Goal: Information Seeking & Learning: Understand process/instructions

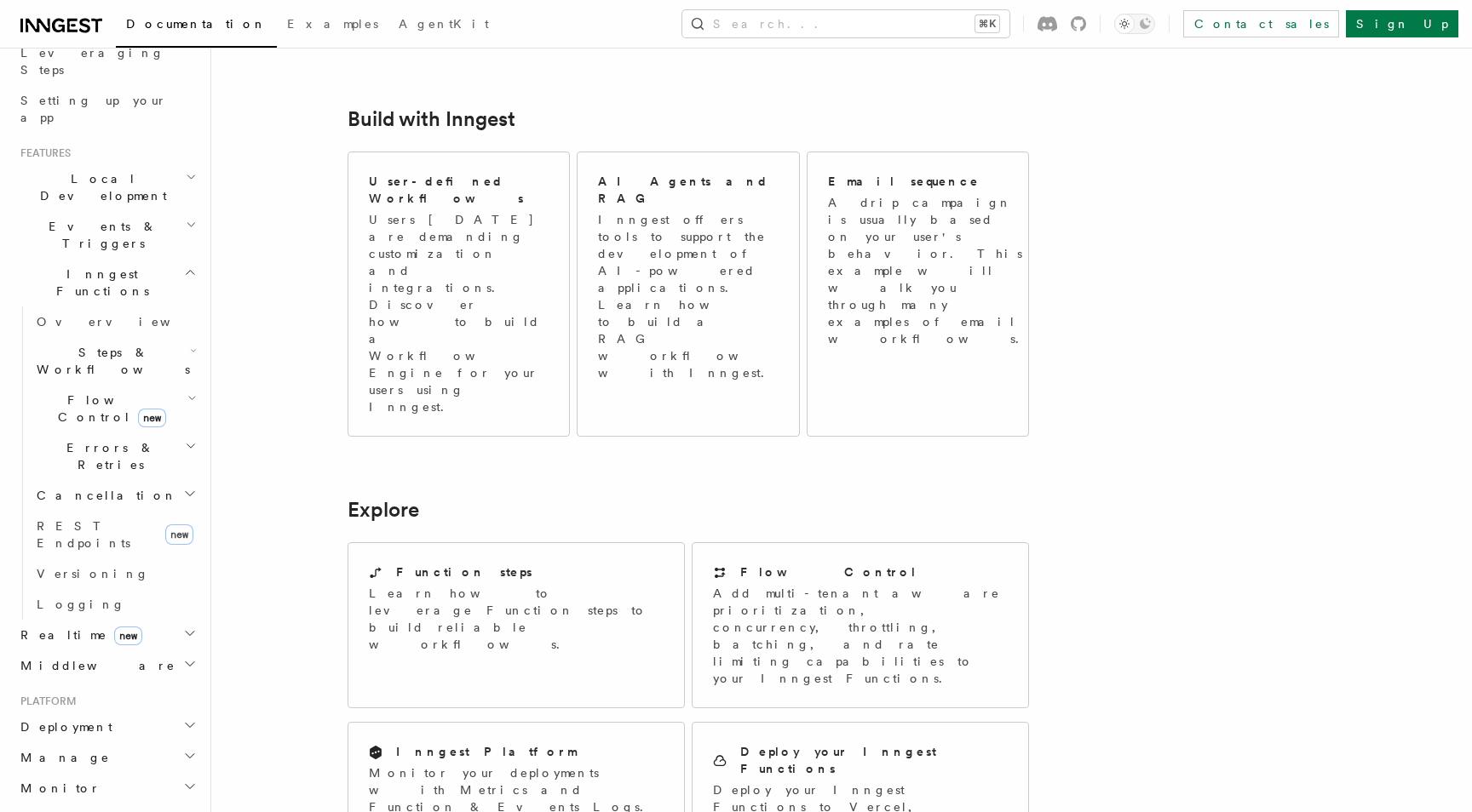
scroll to position [309, 0]
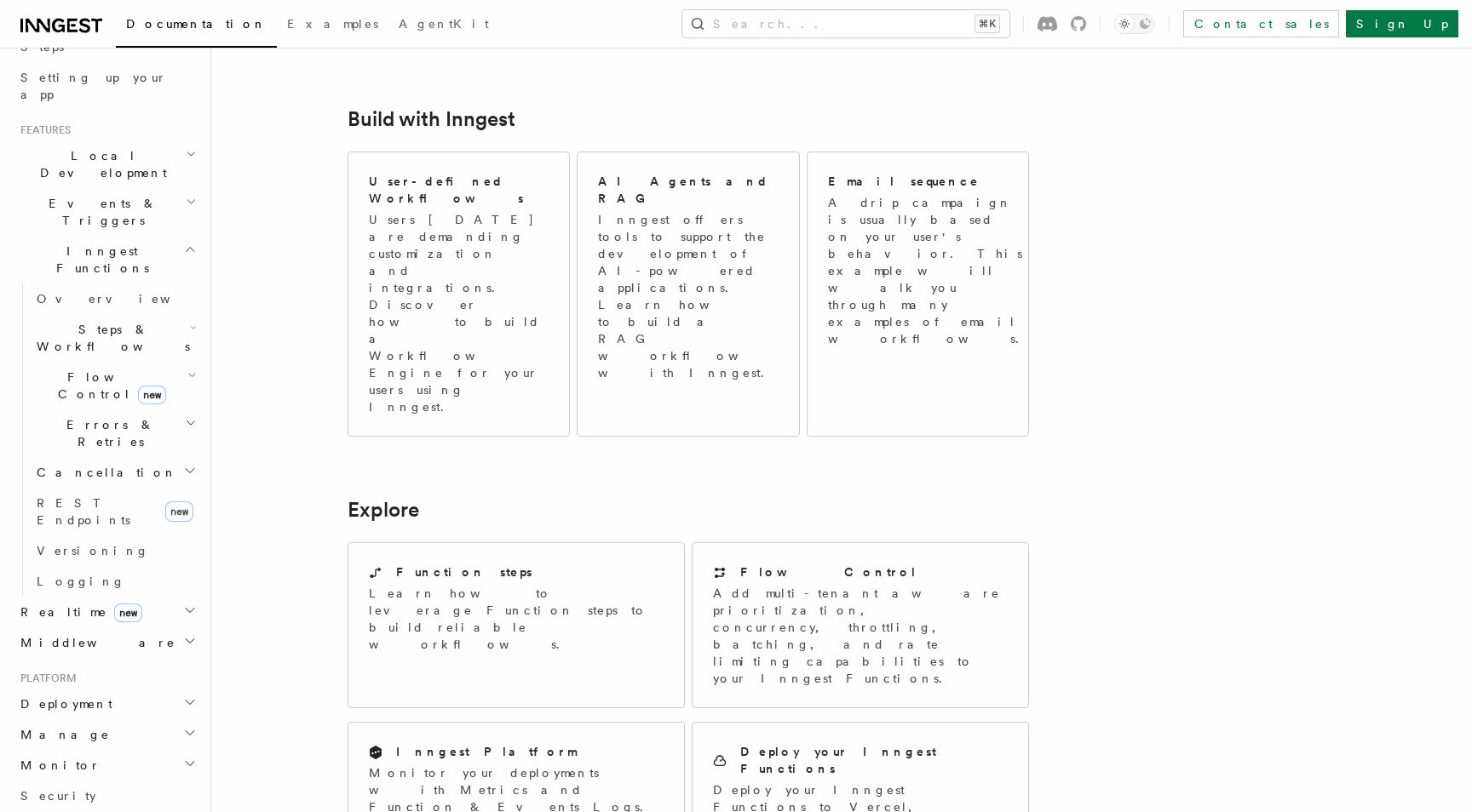
click at [95, 321] on span "Steps & Workflows" at bounding box center [110, 338] width 160 height 34
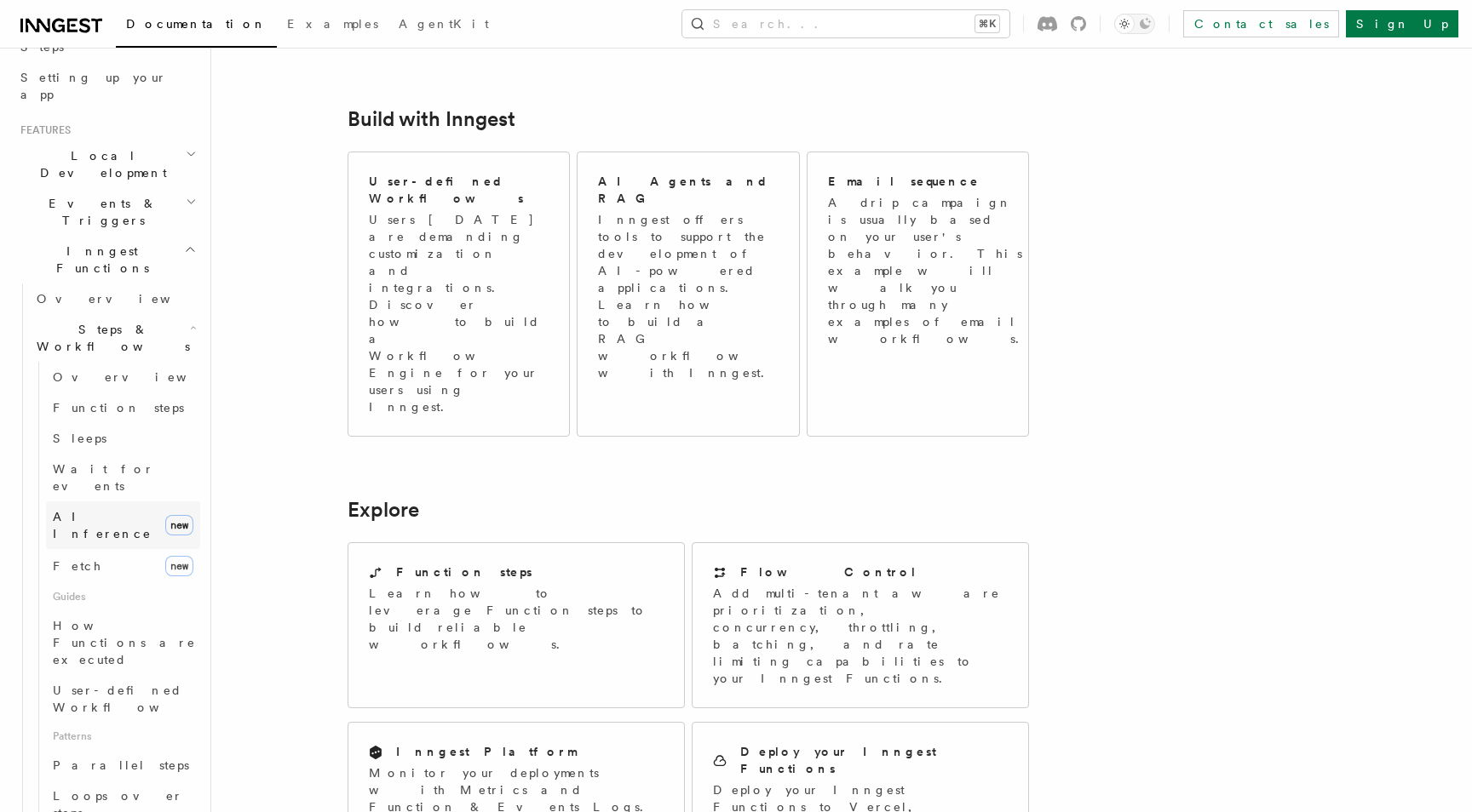
click at [86, 510] on span "AI Inference" at bounding box center [102, 524] width 99 height 30
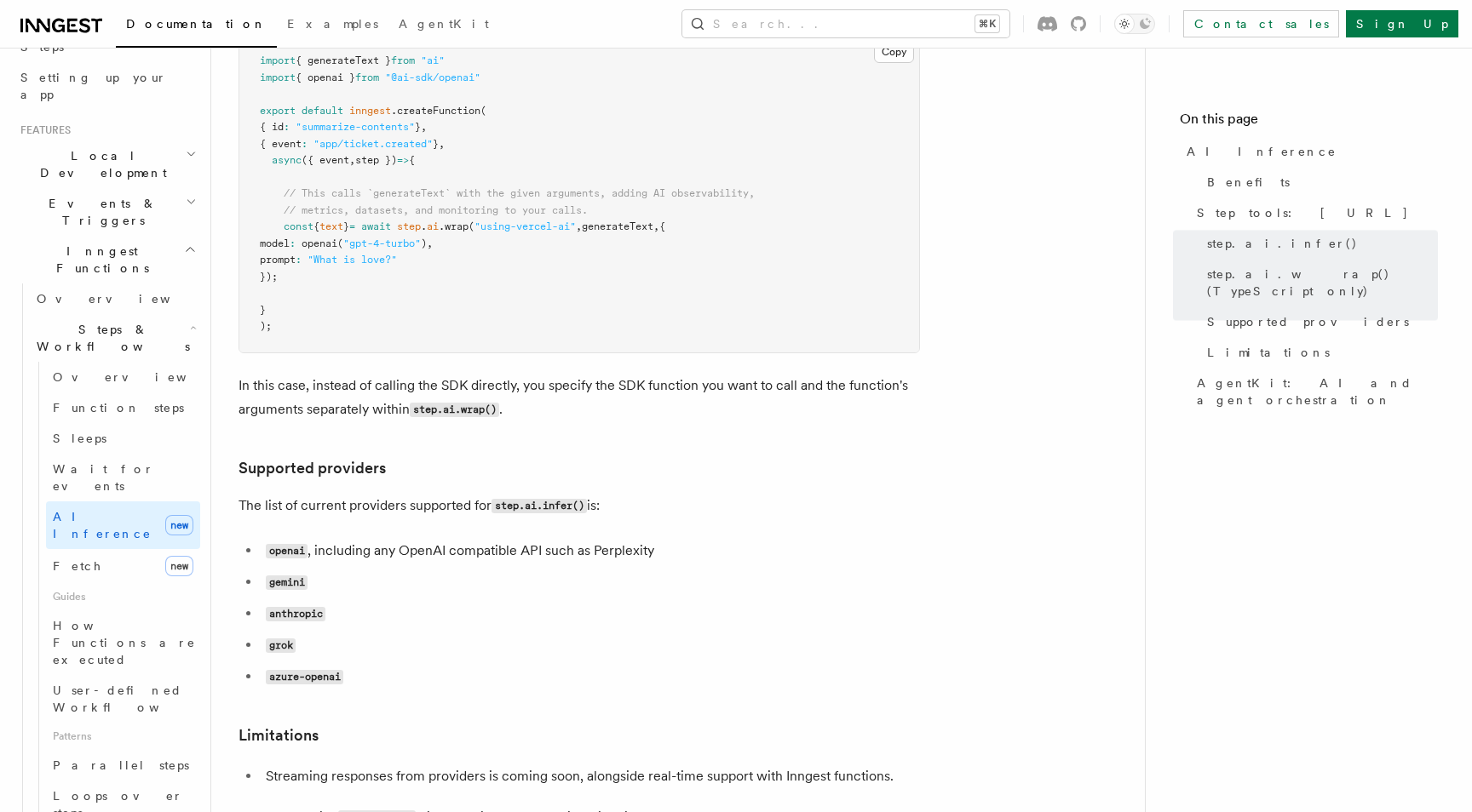
scroll to position [1944, 0]
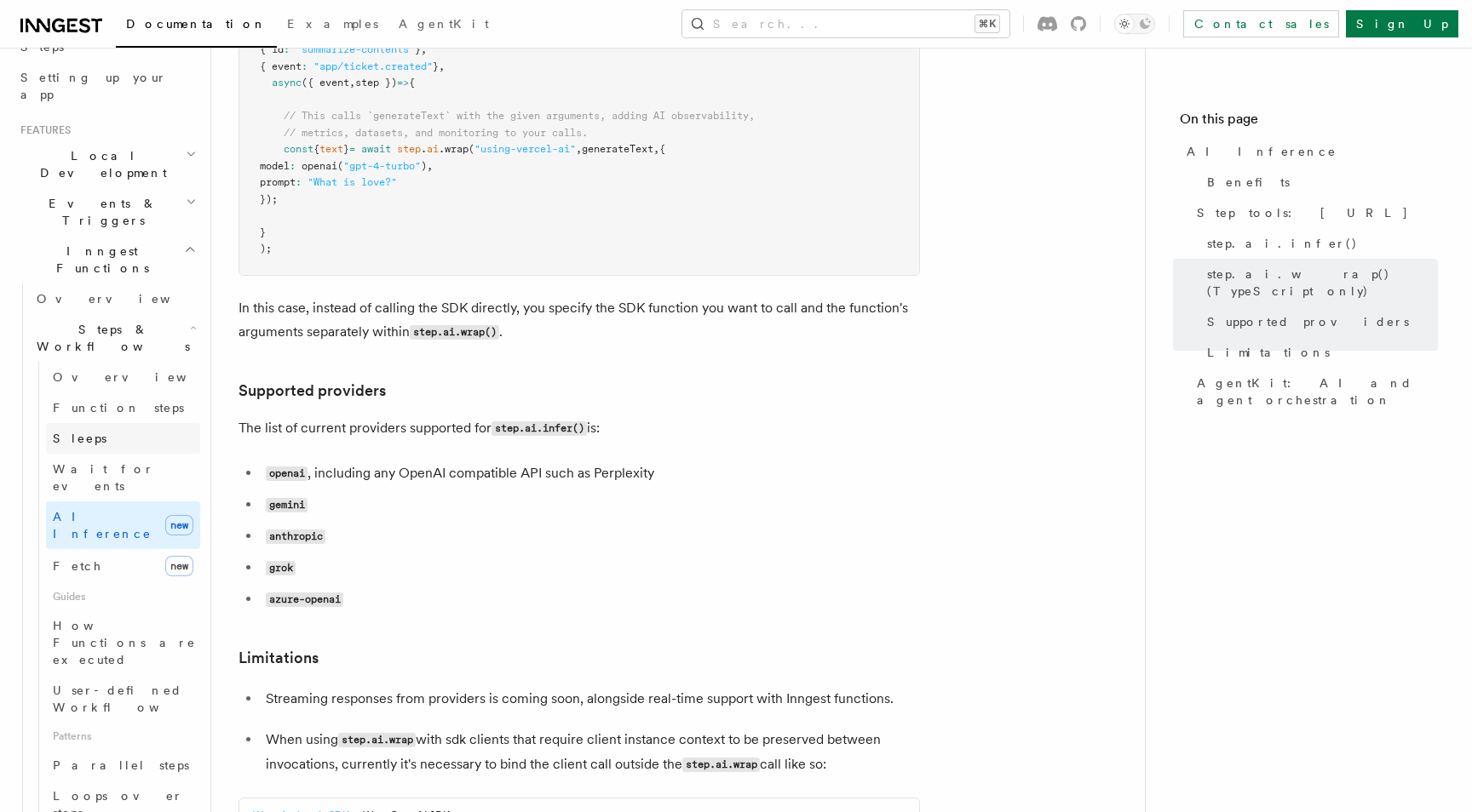
click at [151, 423] on link "Sleeps" at bounding box center [123, 438] width 154 height 30
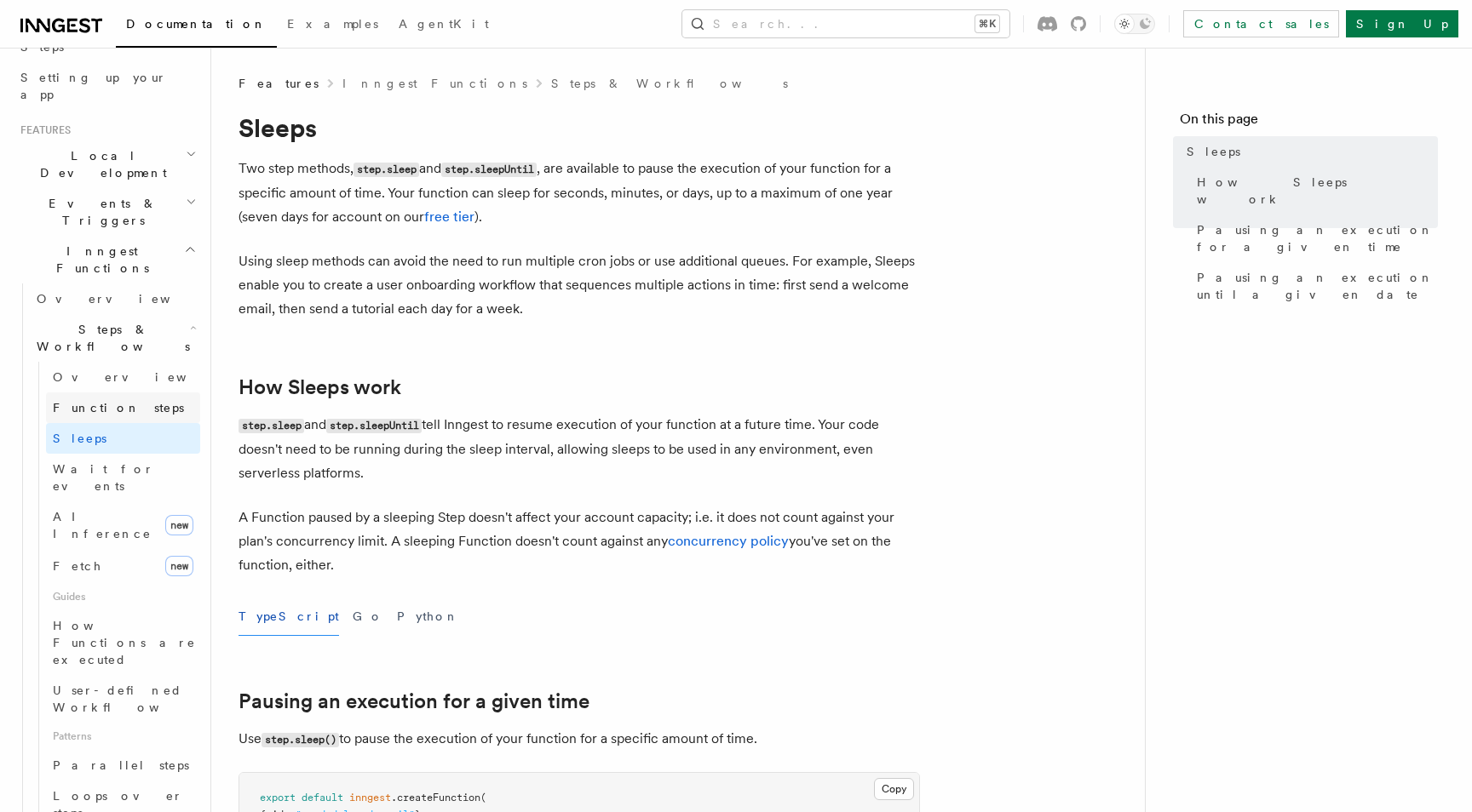
click at [148, 392] on link "Function steps" at bounding box center [123, 407] width 154 height 30
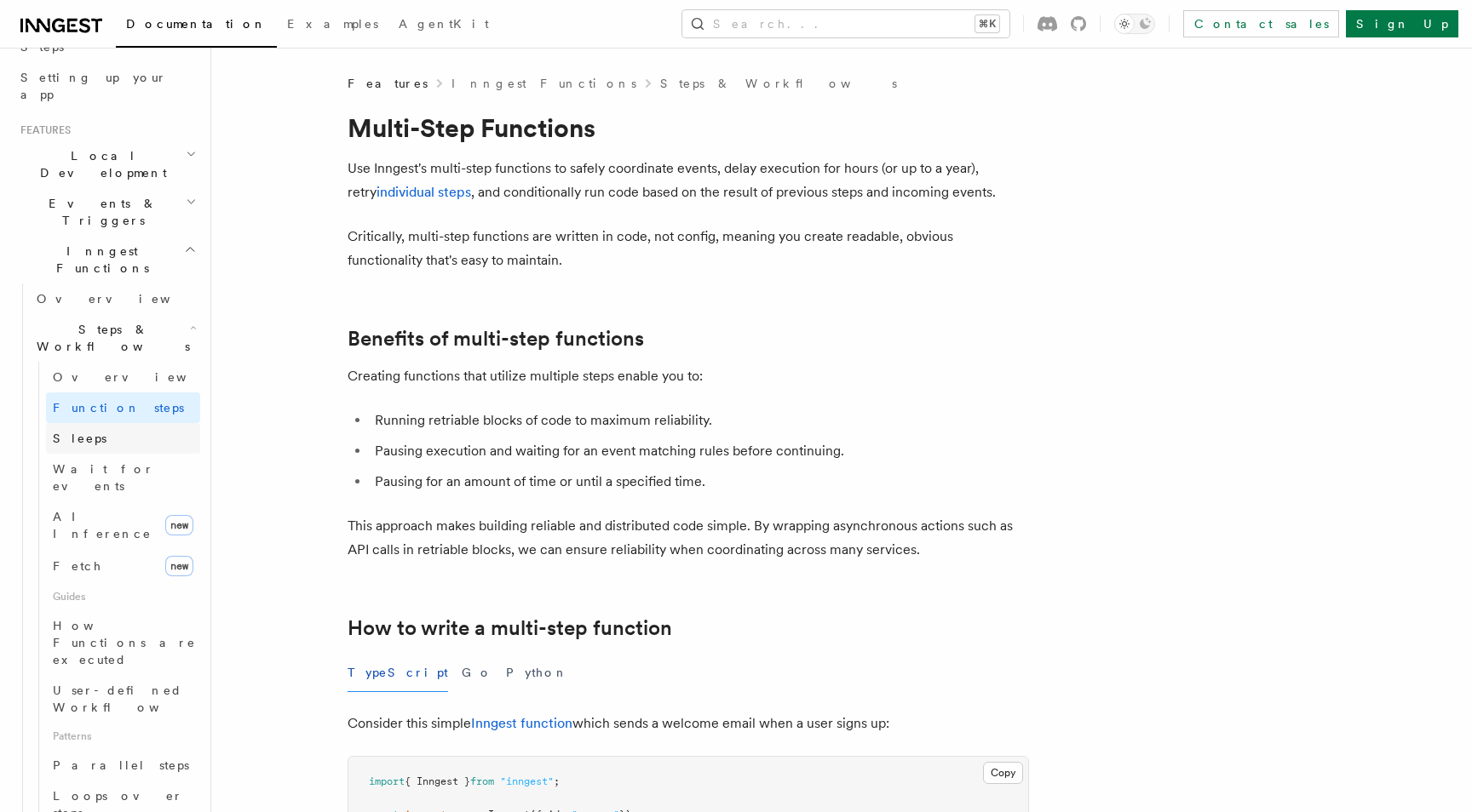
click at [139, 423] on link "Sleeps" at bounding box center [123, 438] width 154 height 30
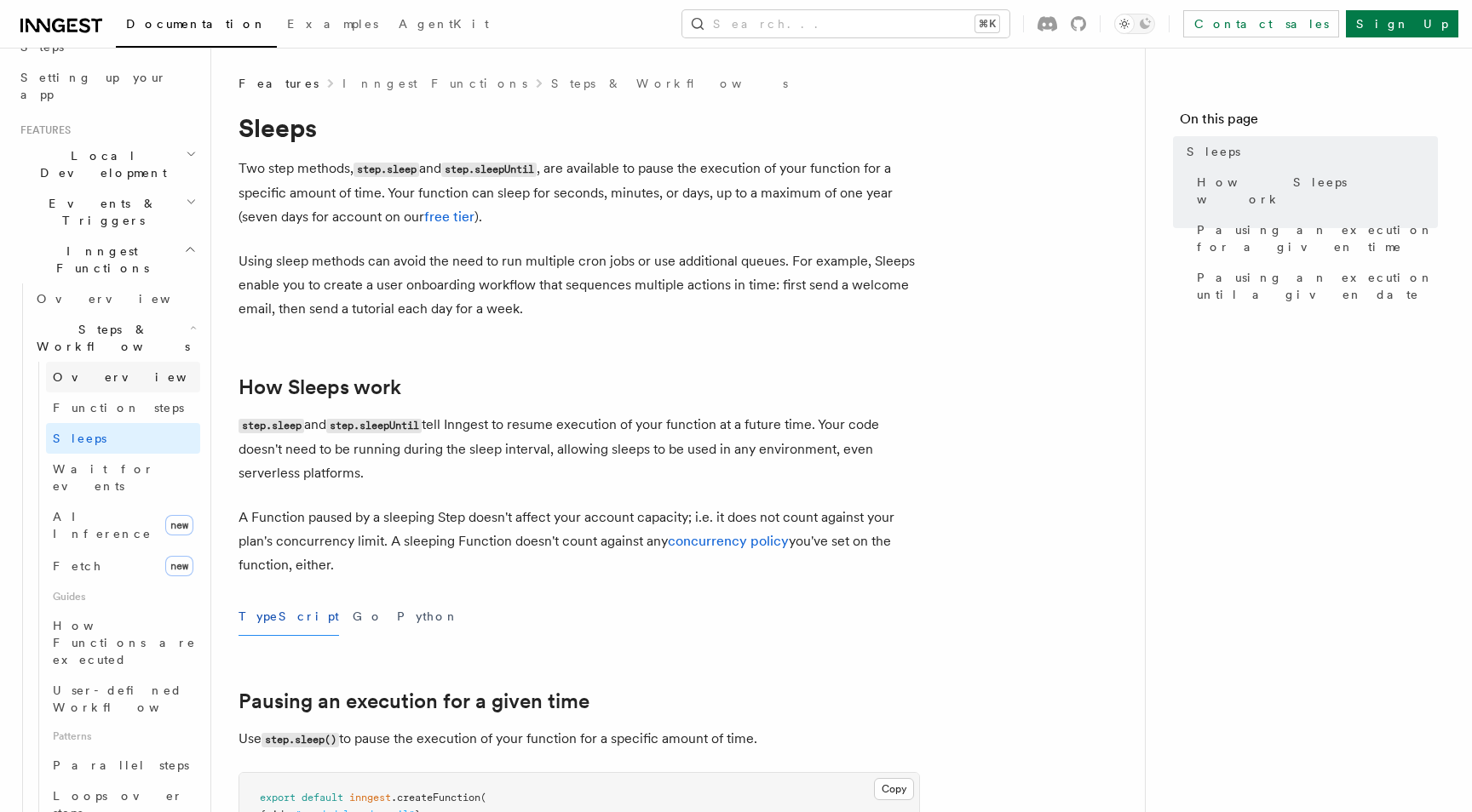
click at [140, 362] on link "Overview" at bounding box center [123, 377] width 154 height 30
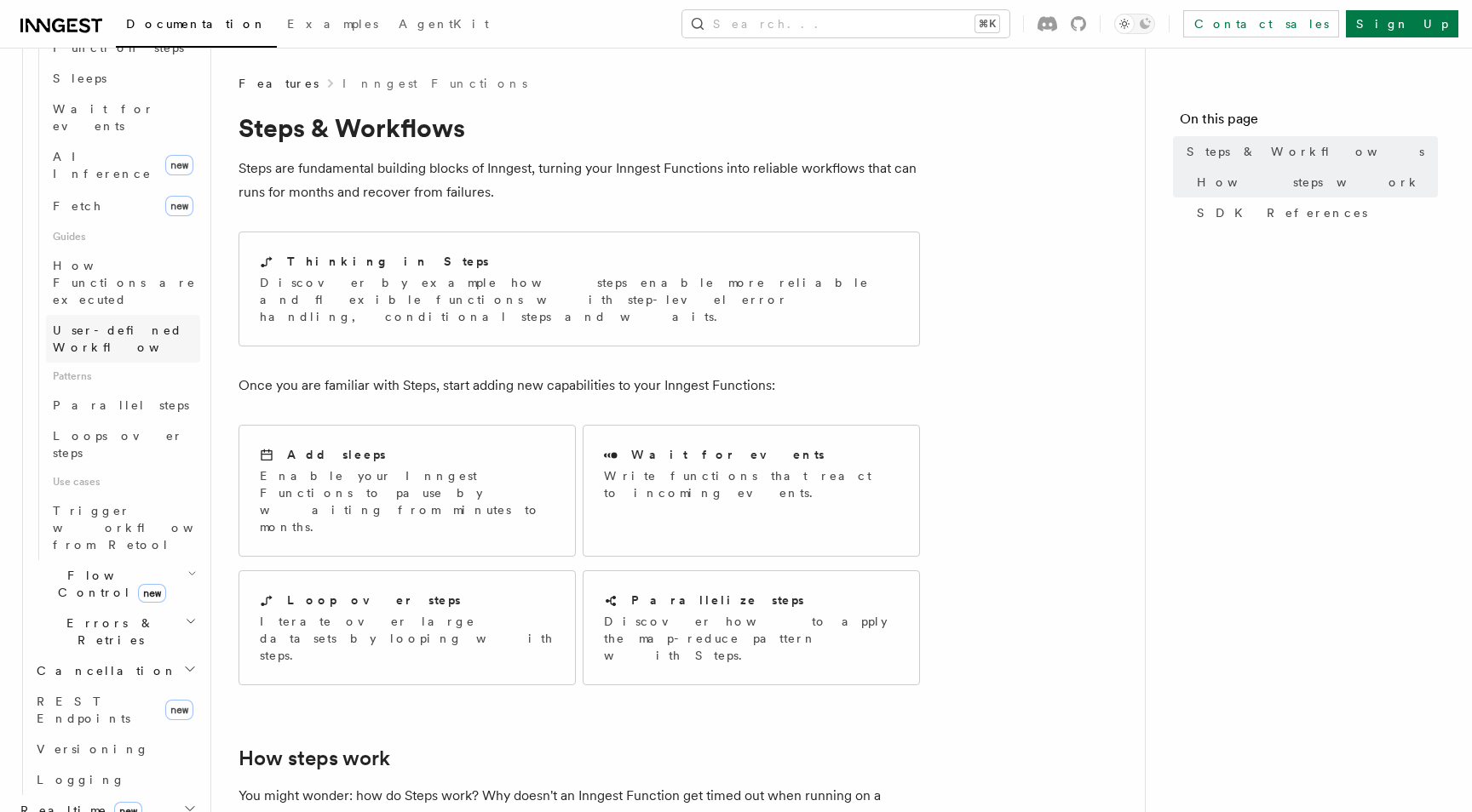
scroll to position [822, 0]
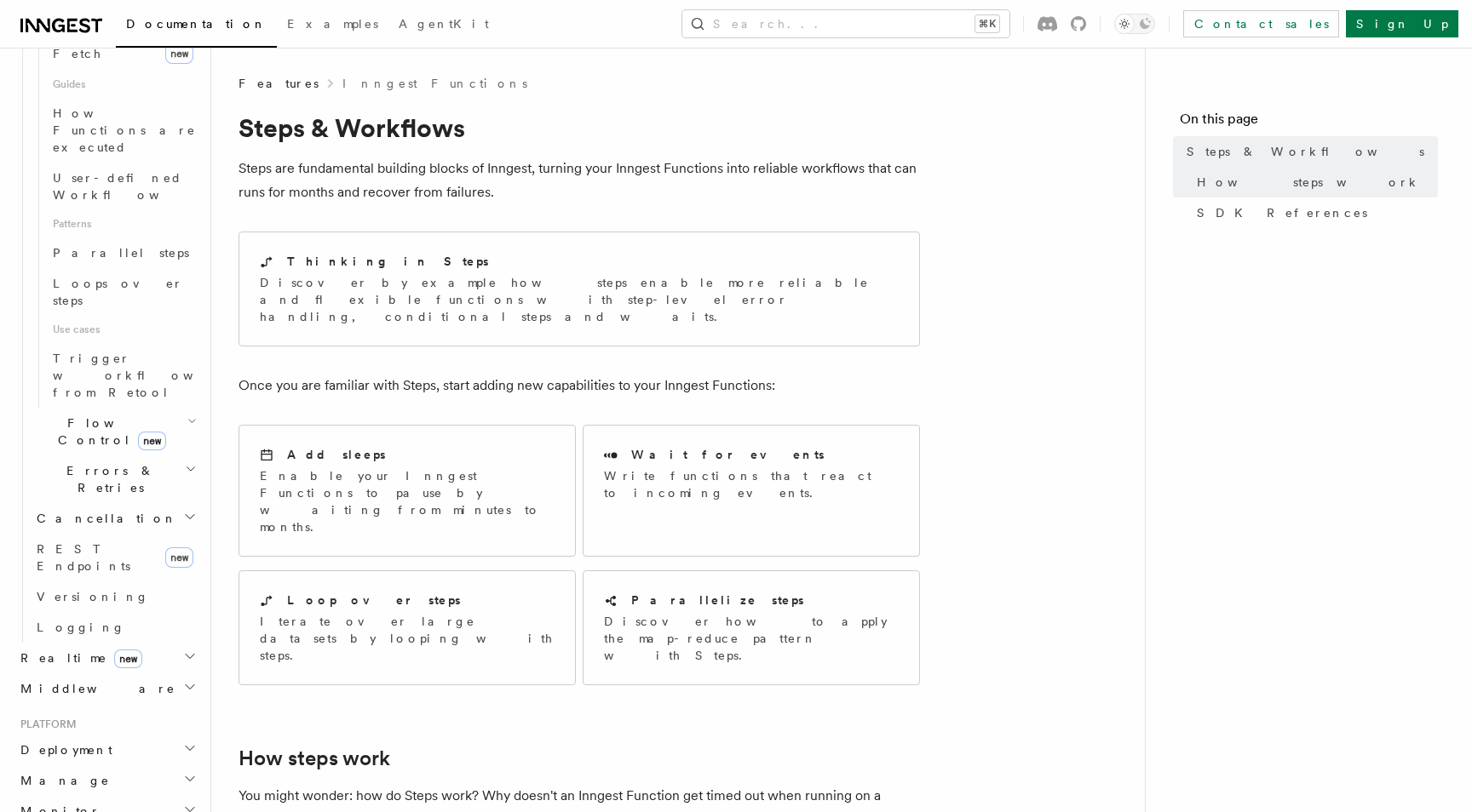
click at [148, 735] on h2 "Deployment" at bounding box center [107, 750] width 187 height 30
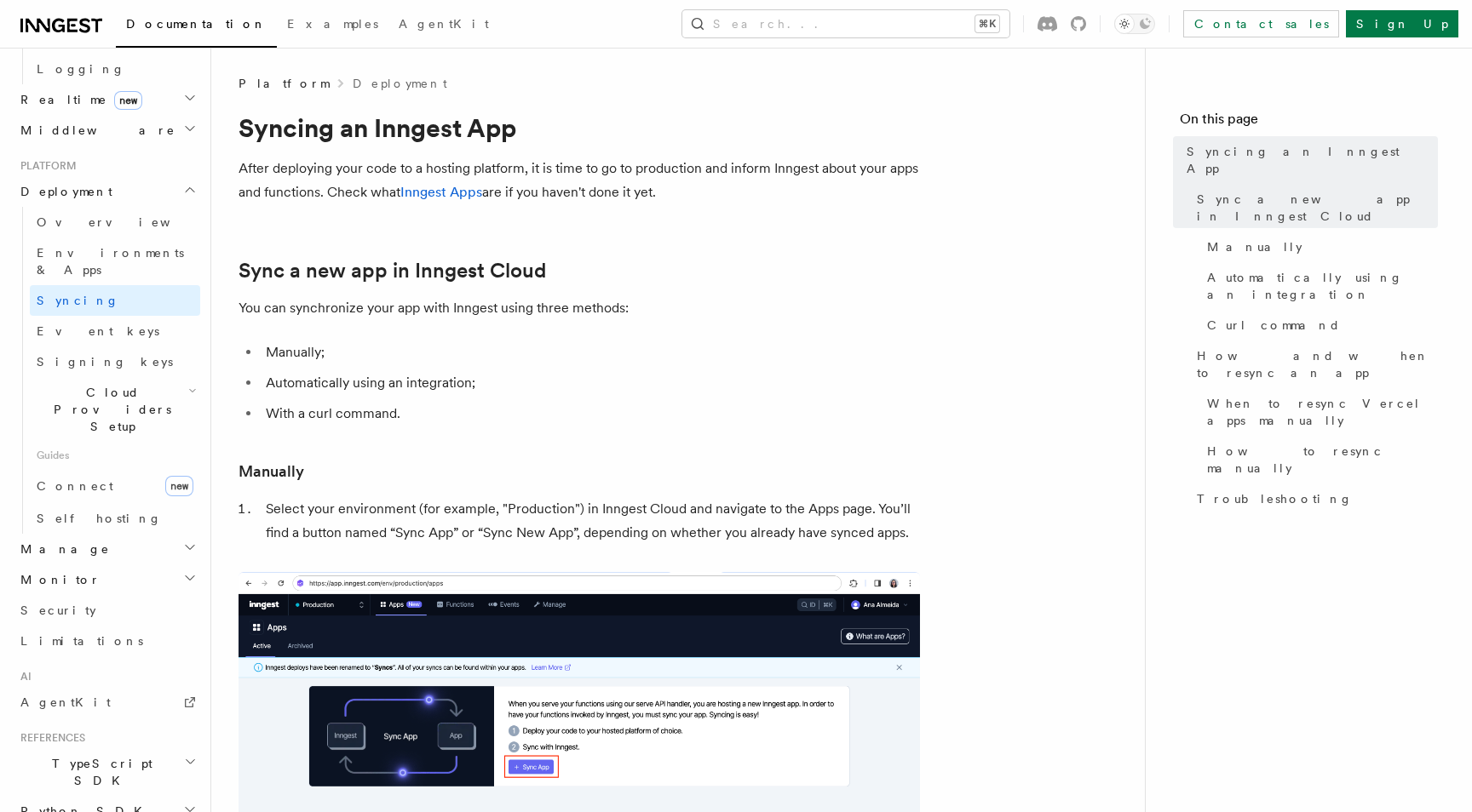
click at [122, 748] on h2 "TypeScript SDK" at bounding box center [107, 771] width 187 height 48
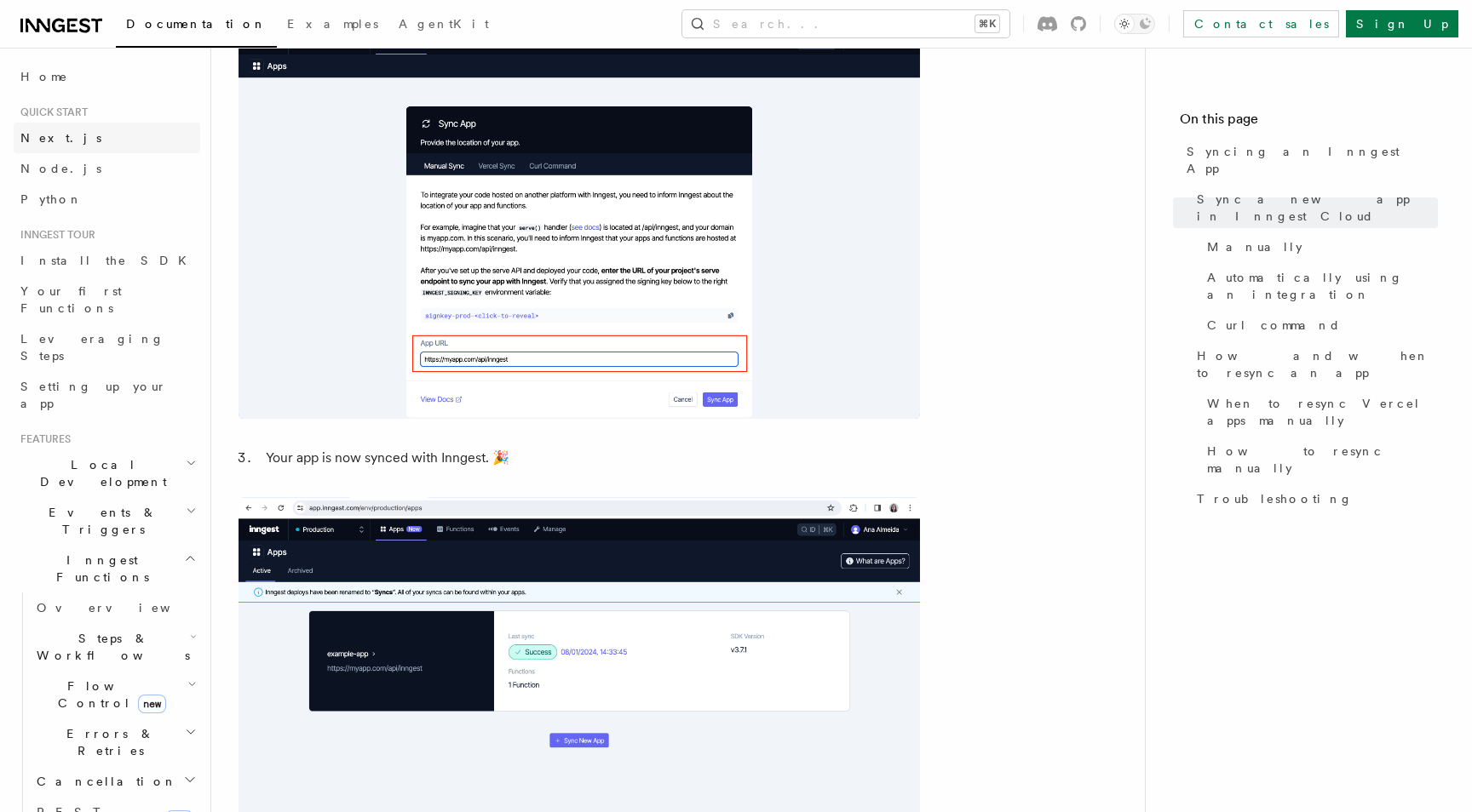
click at [50, 149] on link "Next.js" at bounding box center [107, 137] width 187 height 30
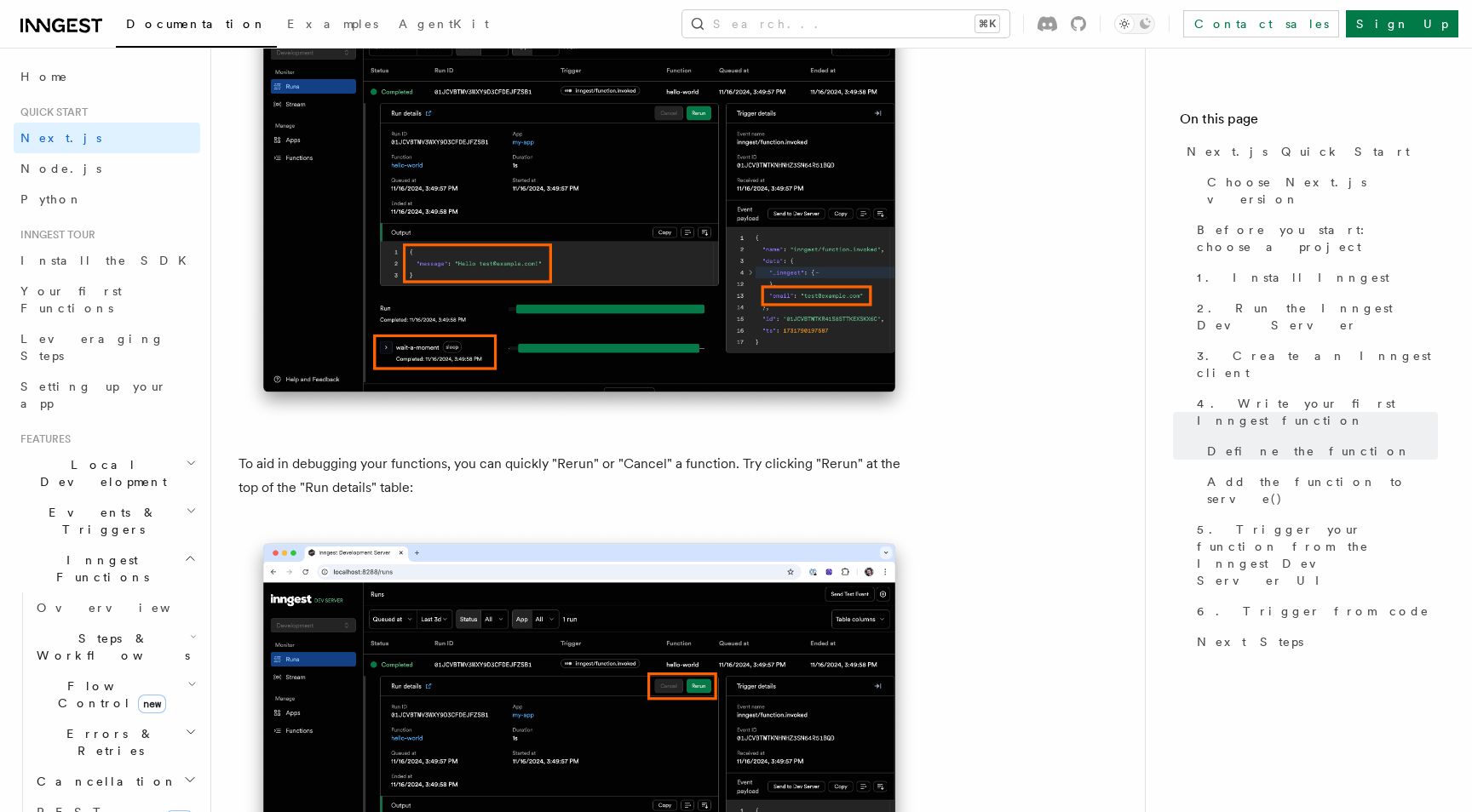
scroll to position [7508, 0]
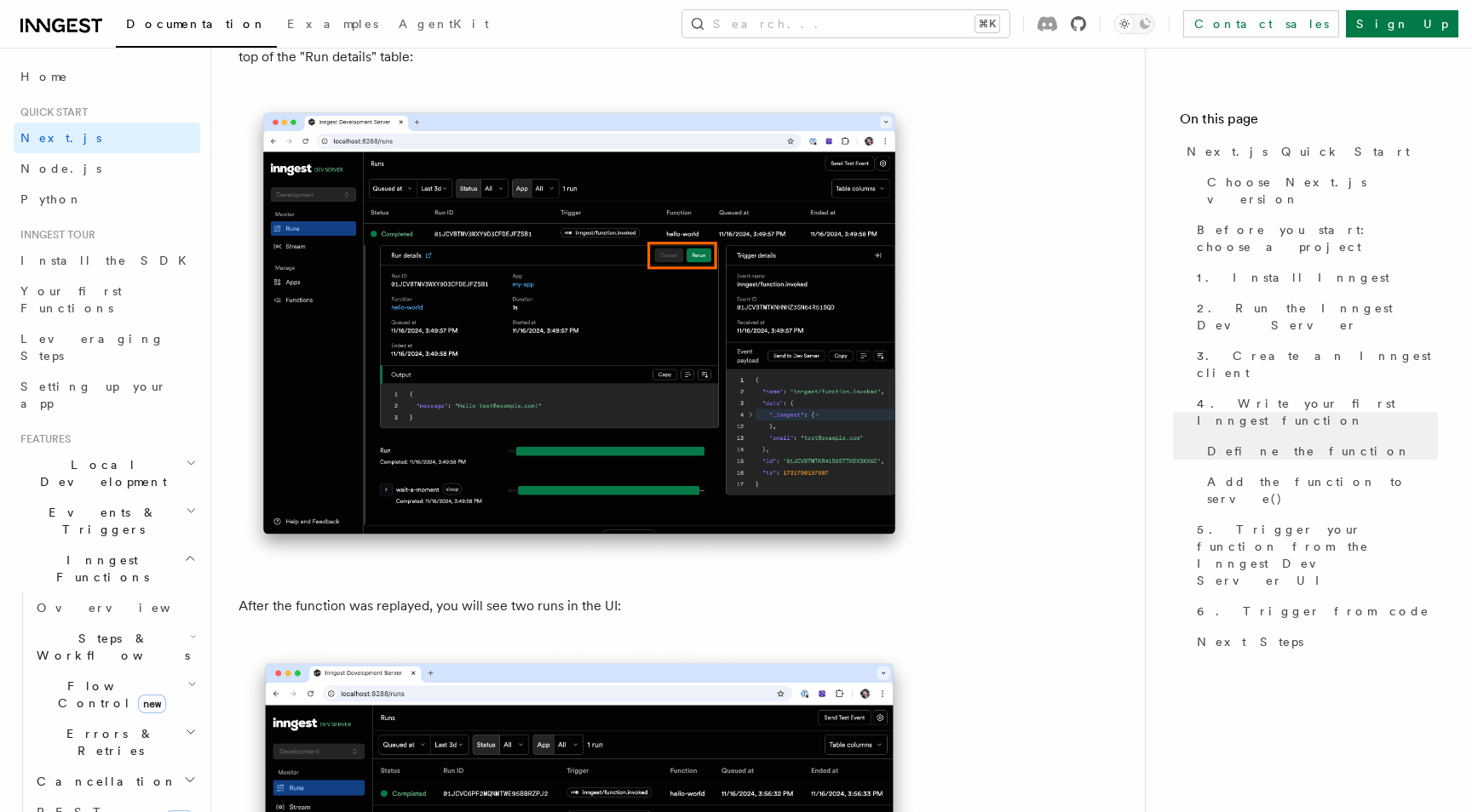
click at [1086, 25] on icon at bounding box center [1079, 24] width 16 height 16
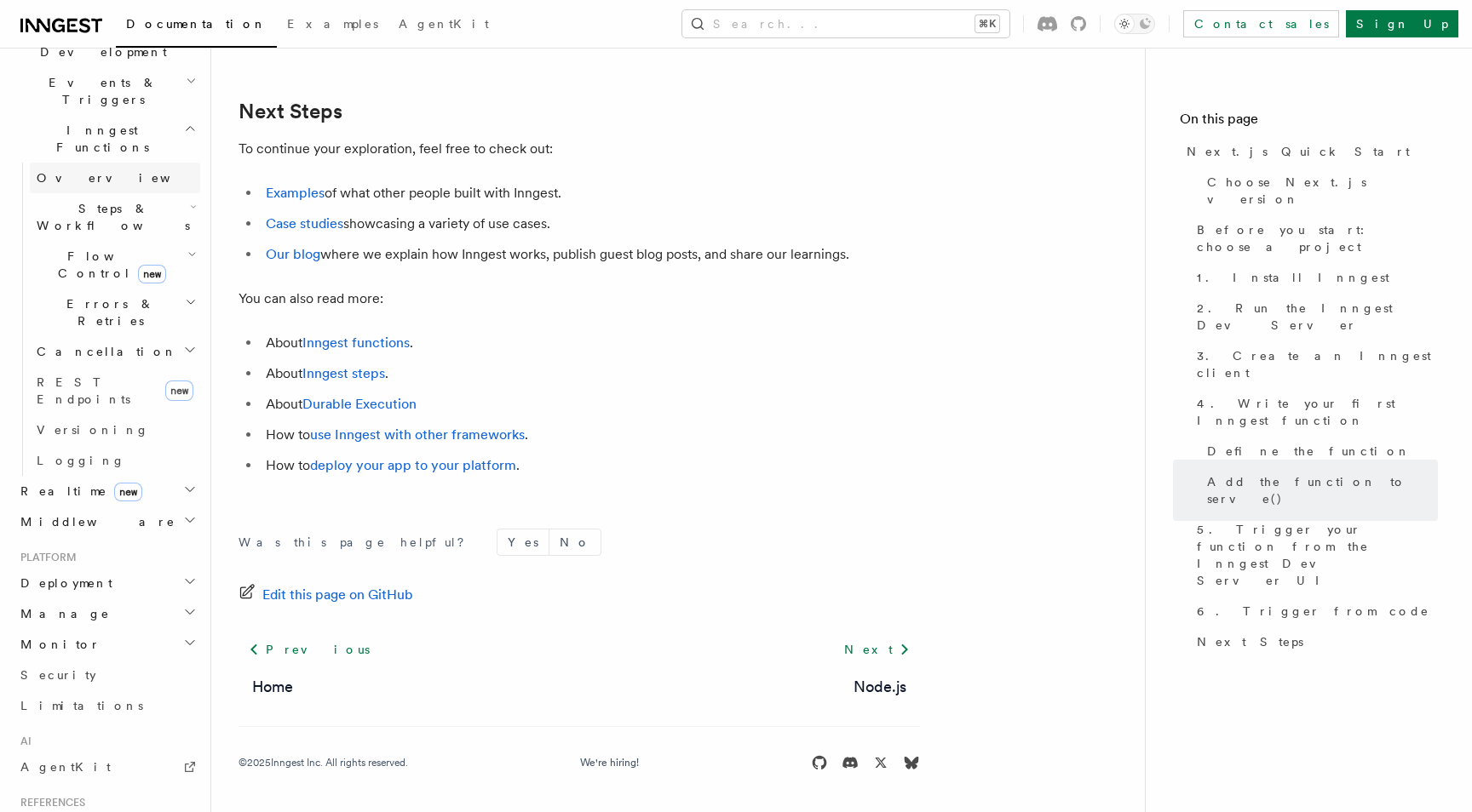
scroll to position [454, 0]
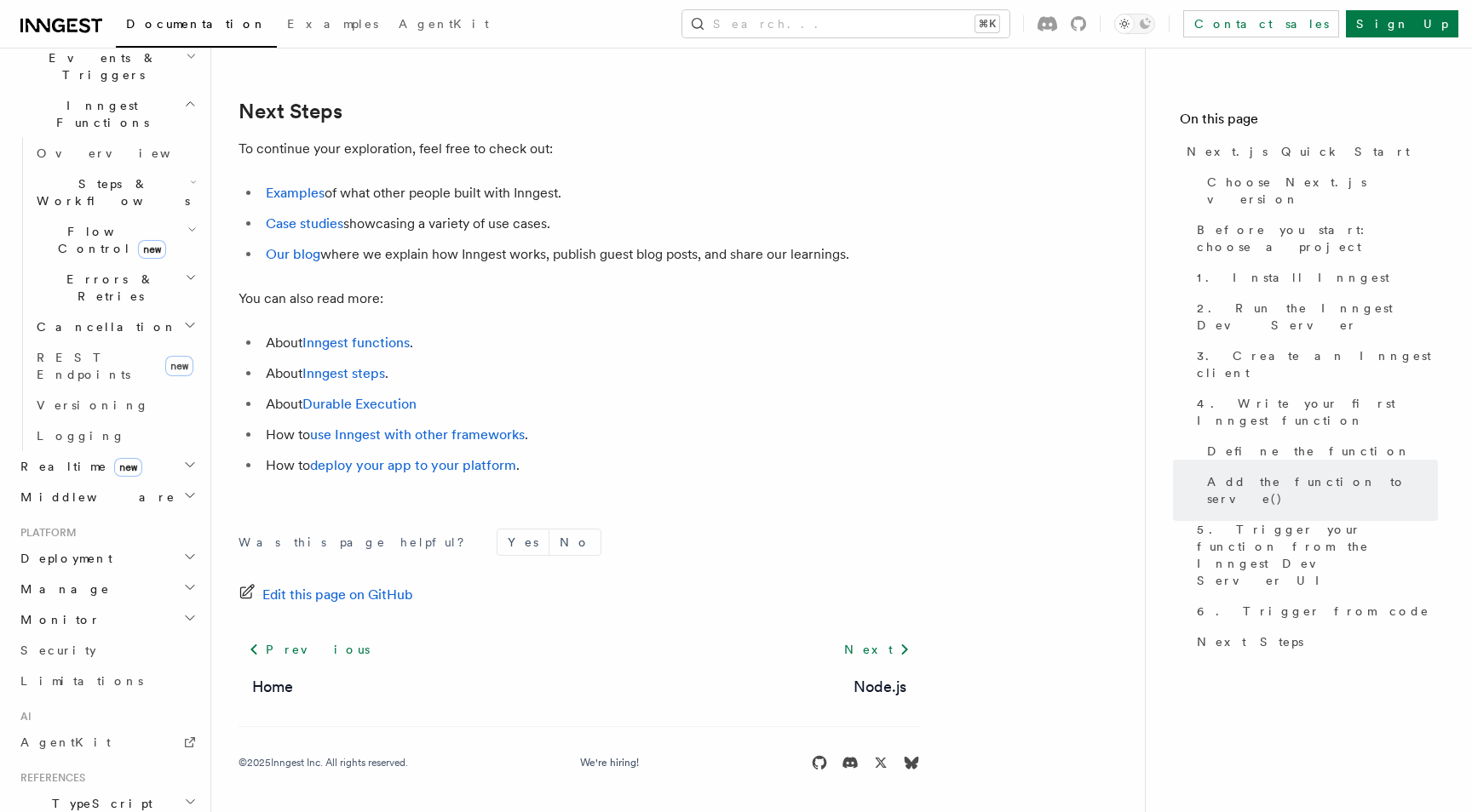
click at [73, 489] on span "Middleware" at bounding box center [94, 498] width 162 height 17
click at [113, 552] on span "Creating middleware" at bounding box center [109, 567] width 145 height 30
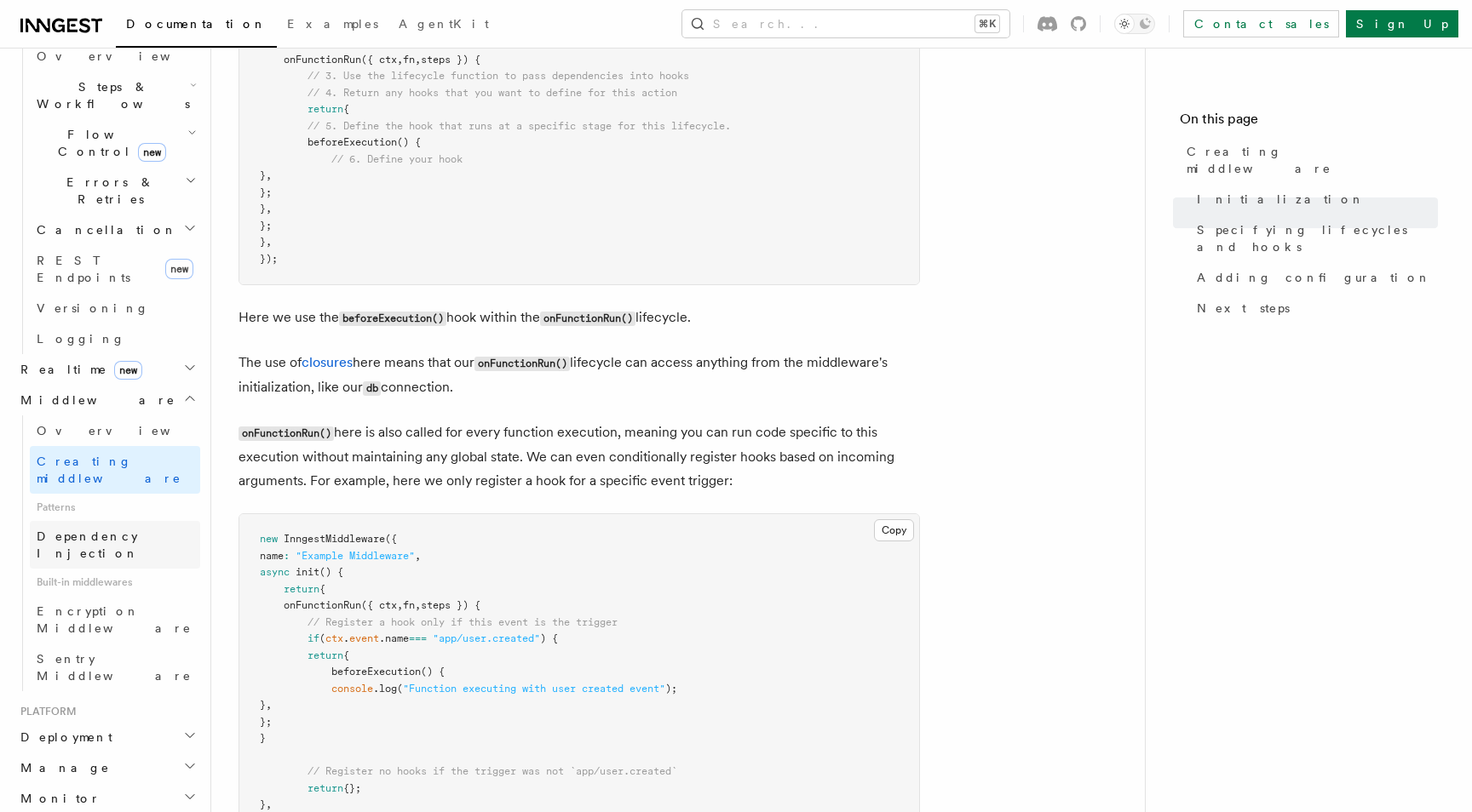
scroll to position [792, 0]
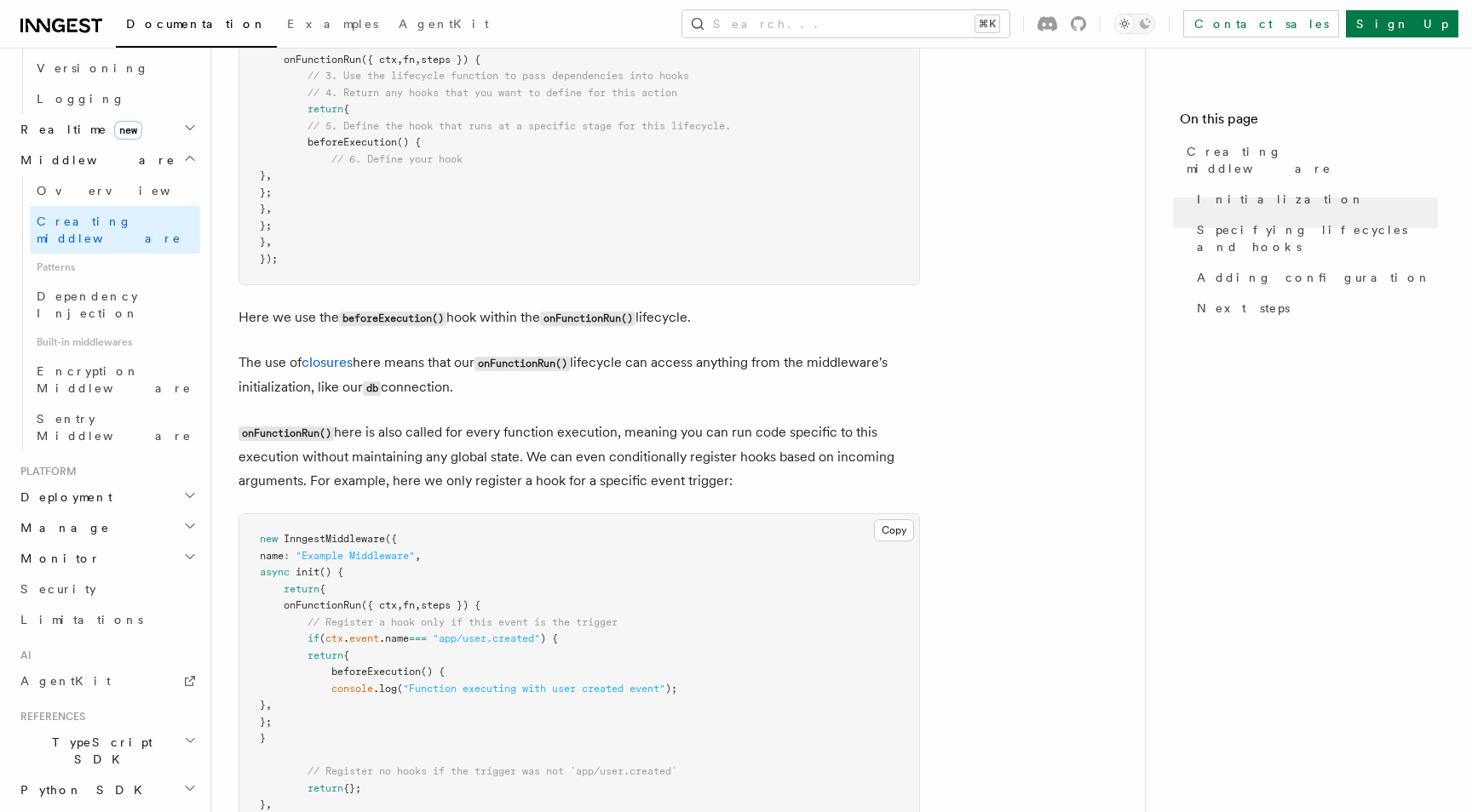
click at [114, 727] on h2 "TypeScript SDK" at bounding box center [107, 751] width 187 height 48
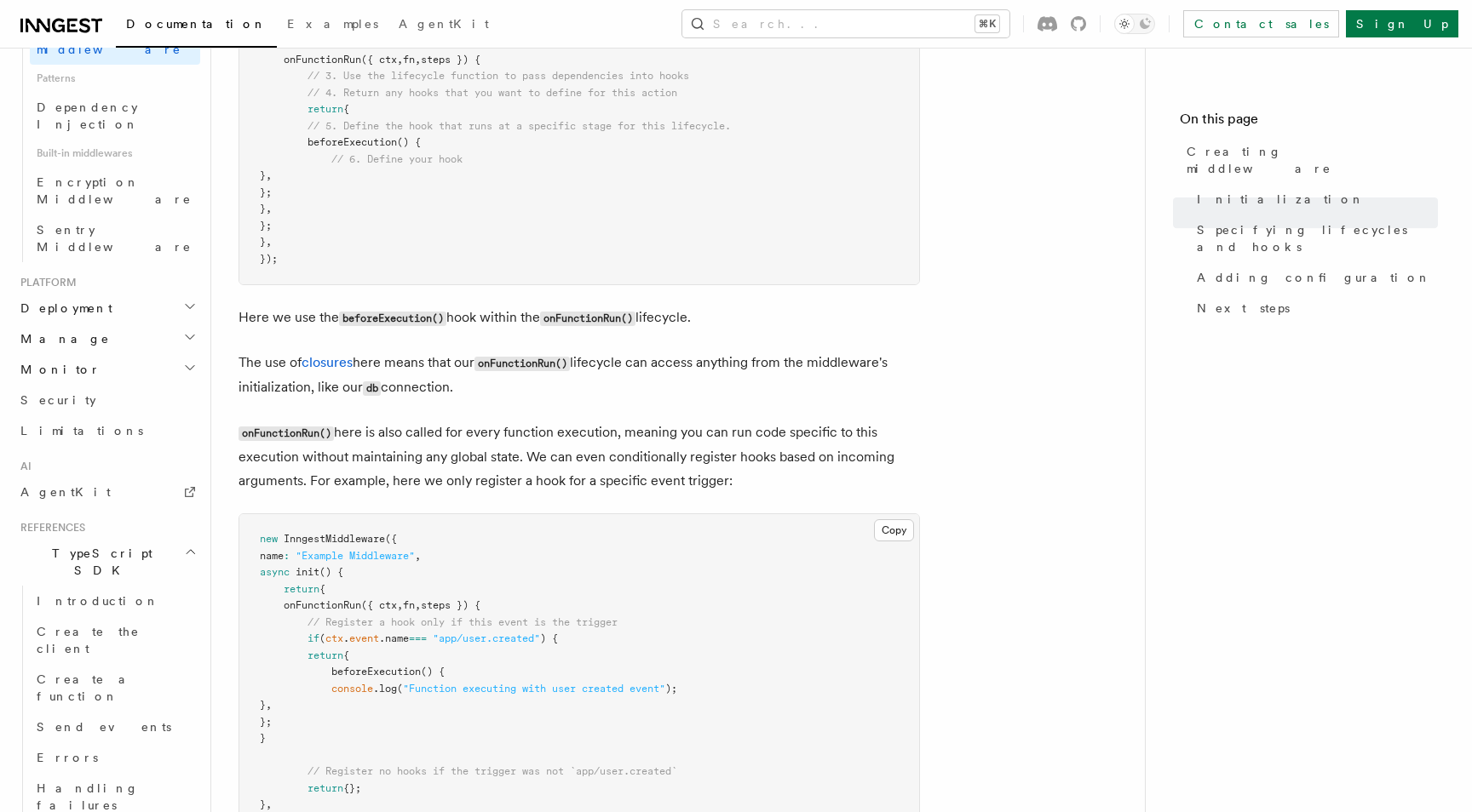
scroll to position [1067, 0]
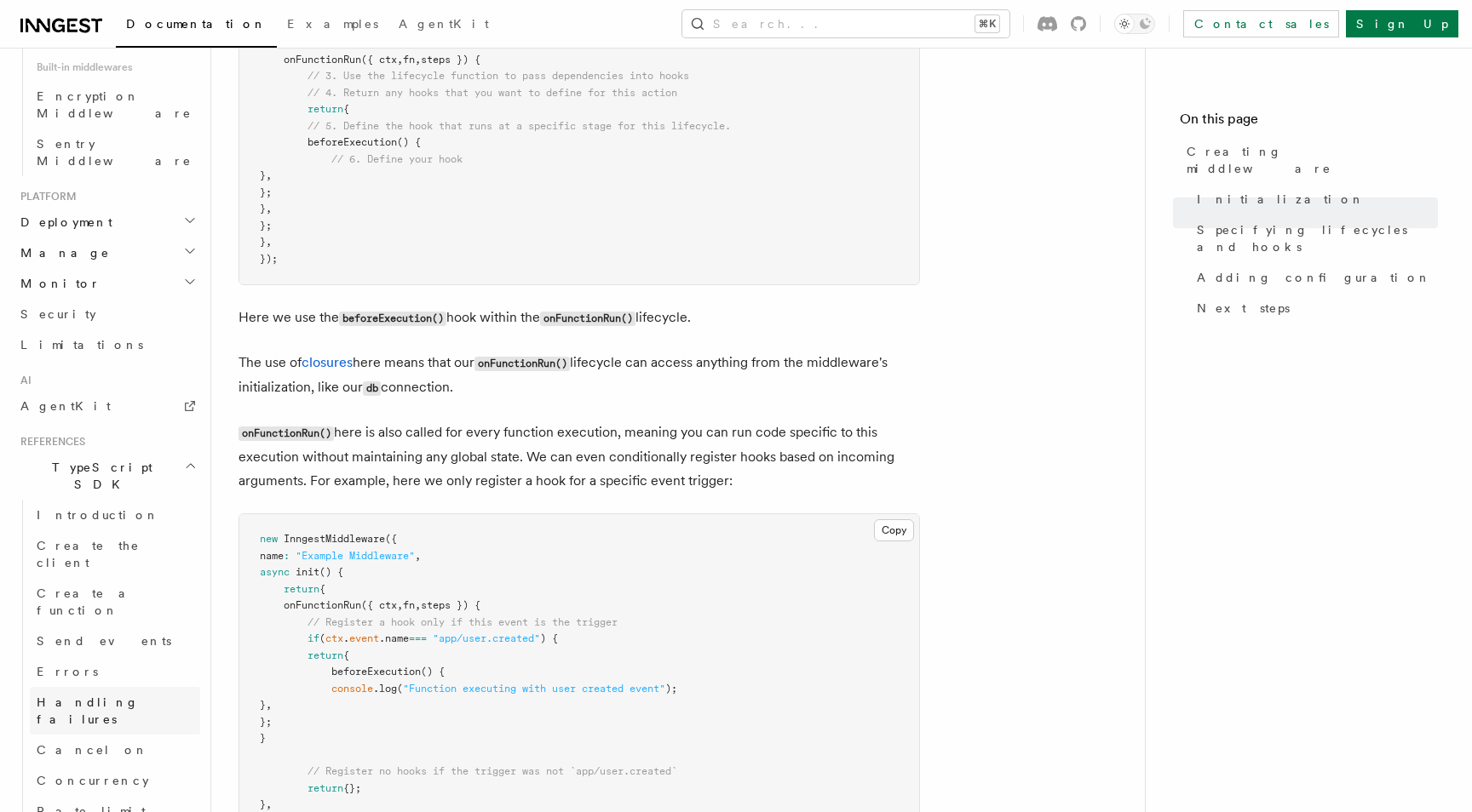
click at [158, 687] on link "Handling failures" at bounding box center [115, 710] width 170 height 48
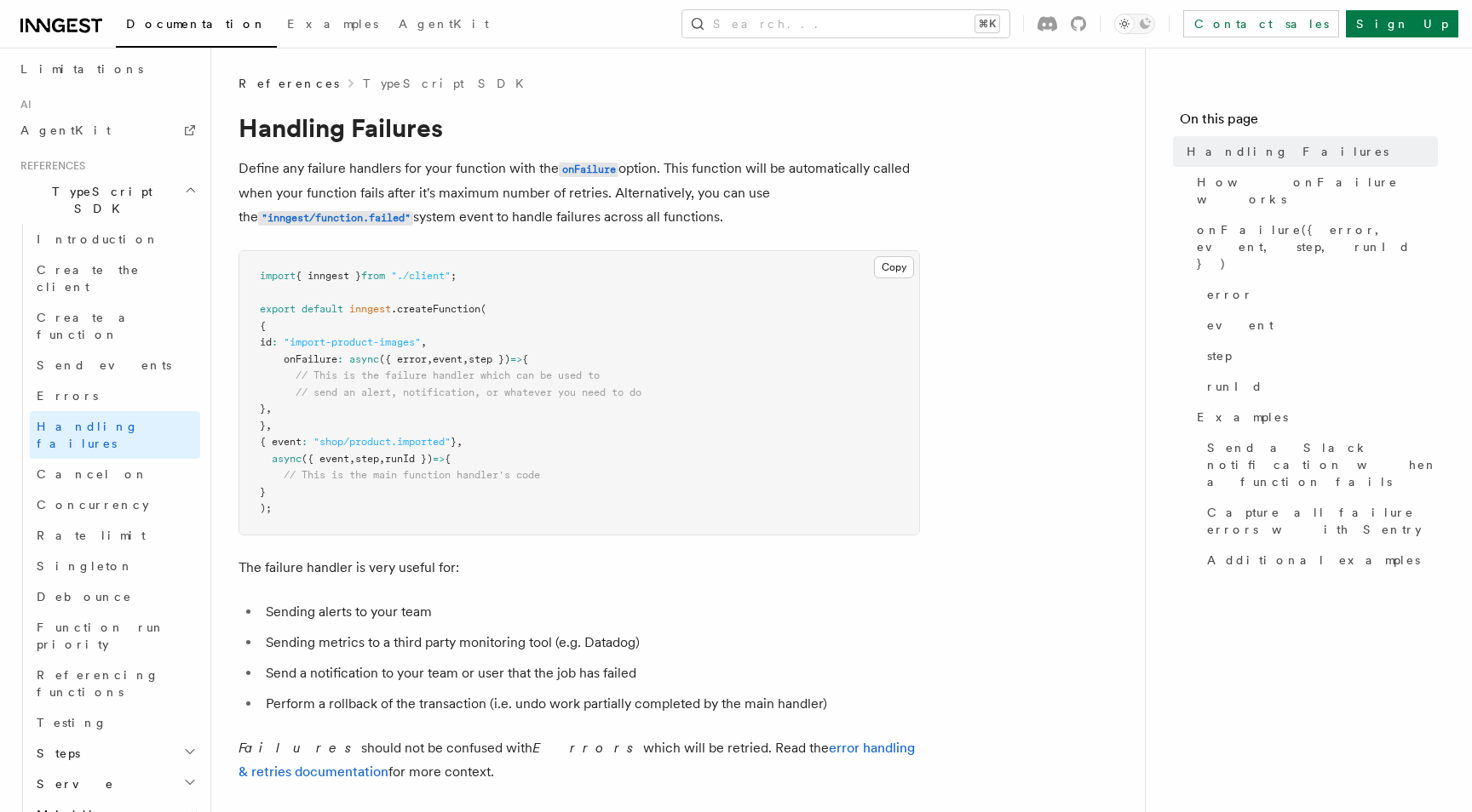
scroll to position [1136, 0]
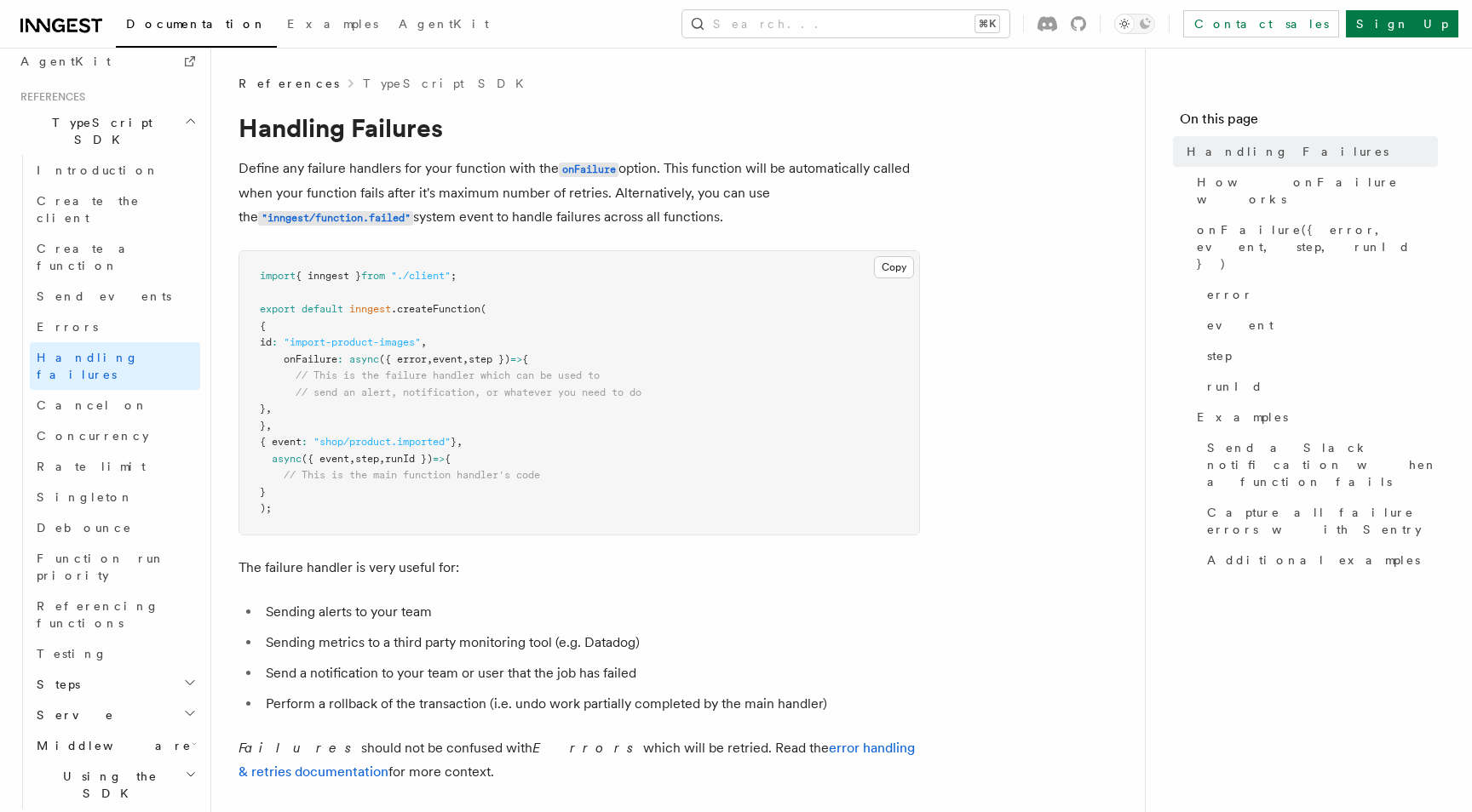
click at [138, 700] on h2 "Serve" at bounding box center [115, 714] width 170 height 30
click at [127, 731] on link "Configuration" at bounding box center [123, 745] width 154 height 30
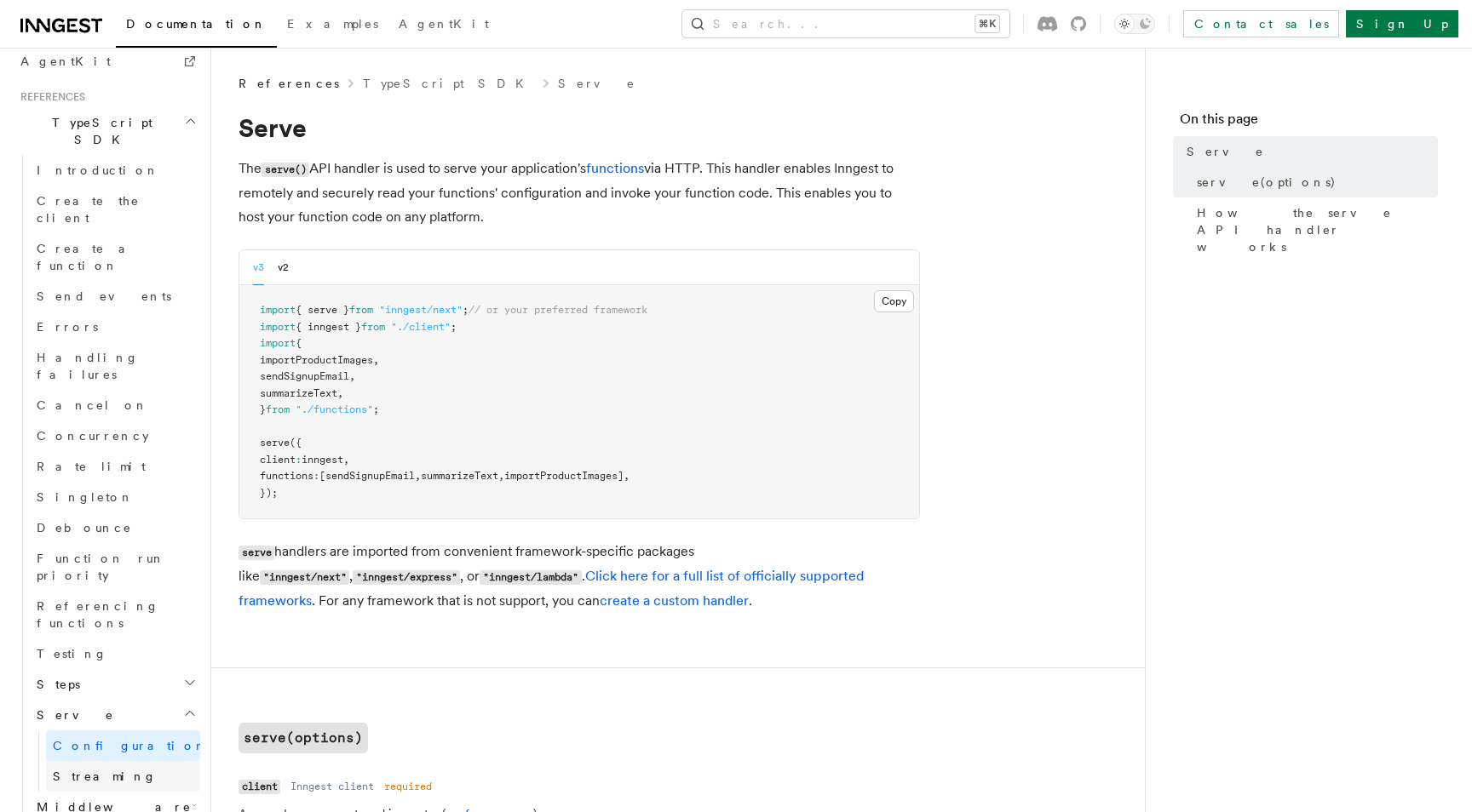
click at [113, 761] on link "Streaming" at bounding box center [123, 776] width 154 height 30
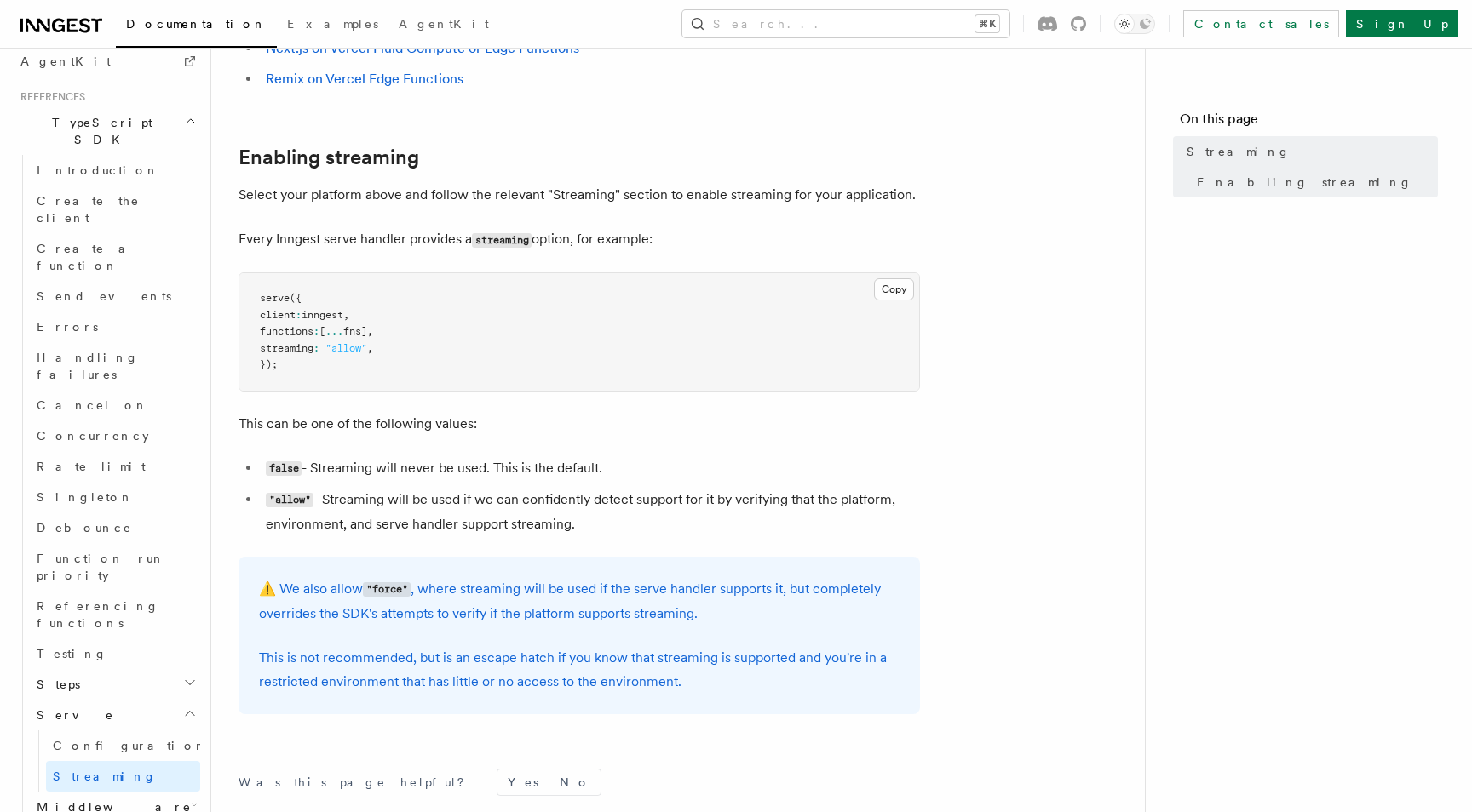
scroll to position [535, 0]
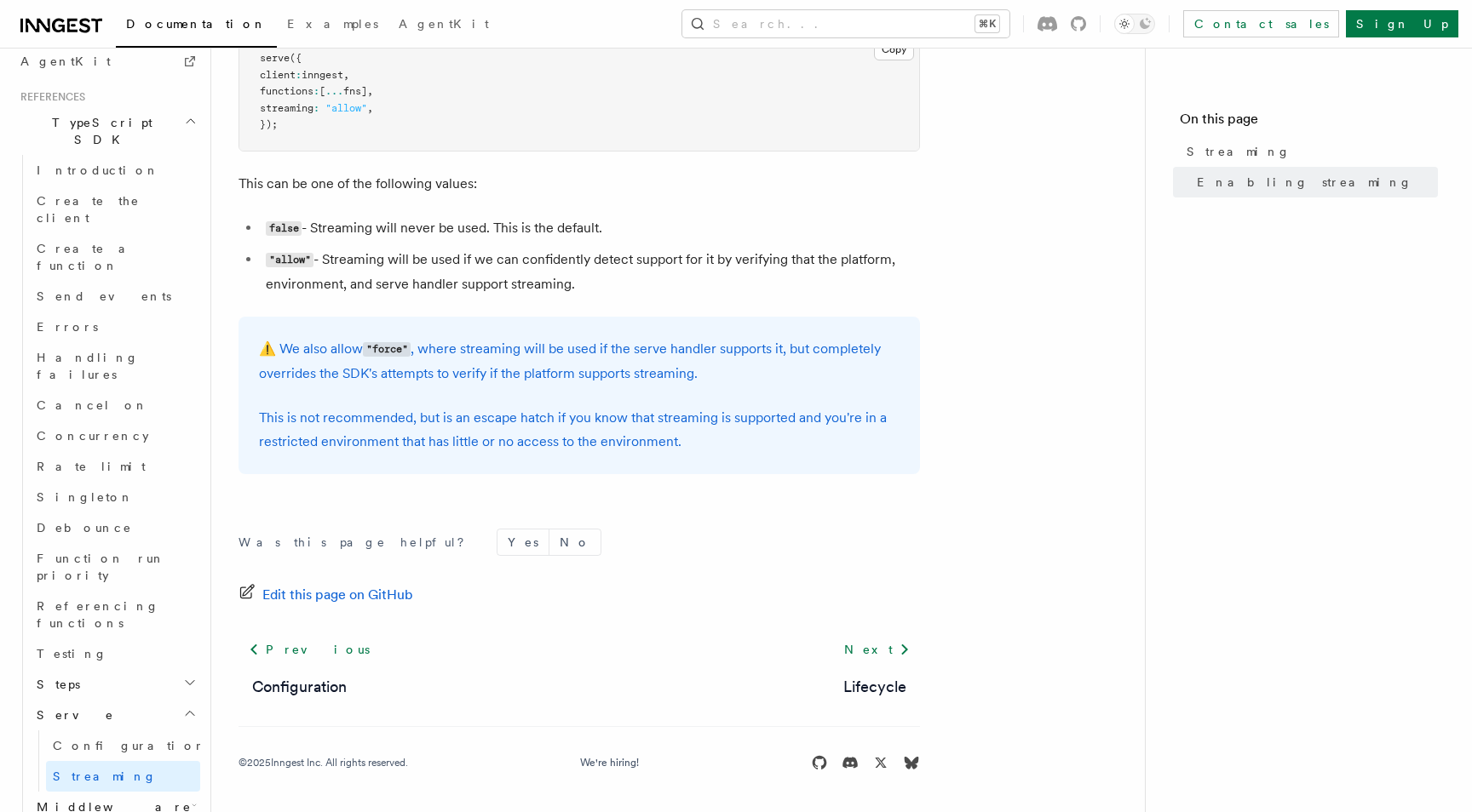
click at [134, 792] on h2 "Middleware" at bounding box center [115, 807] width 170 height 30
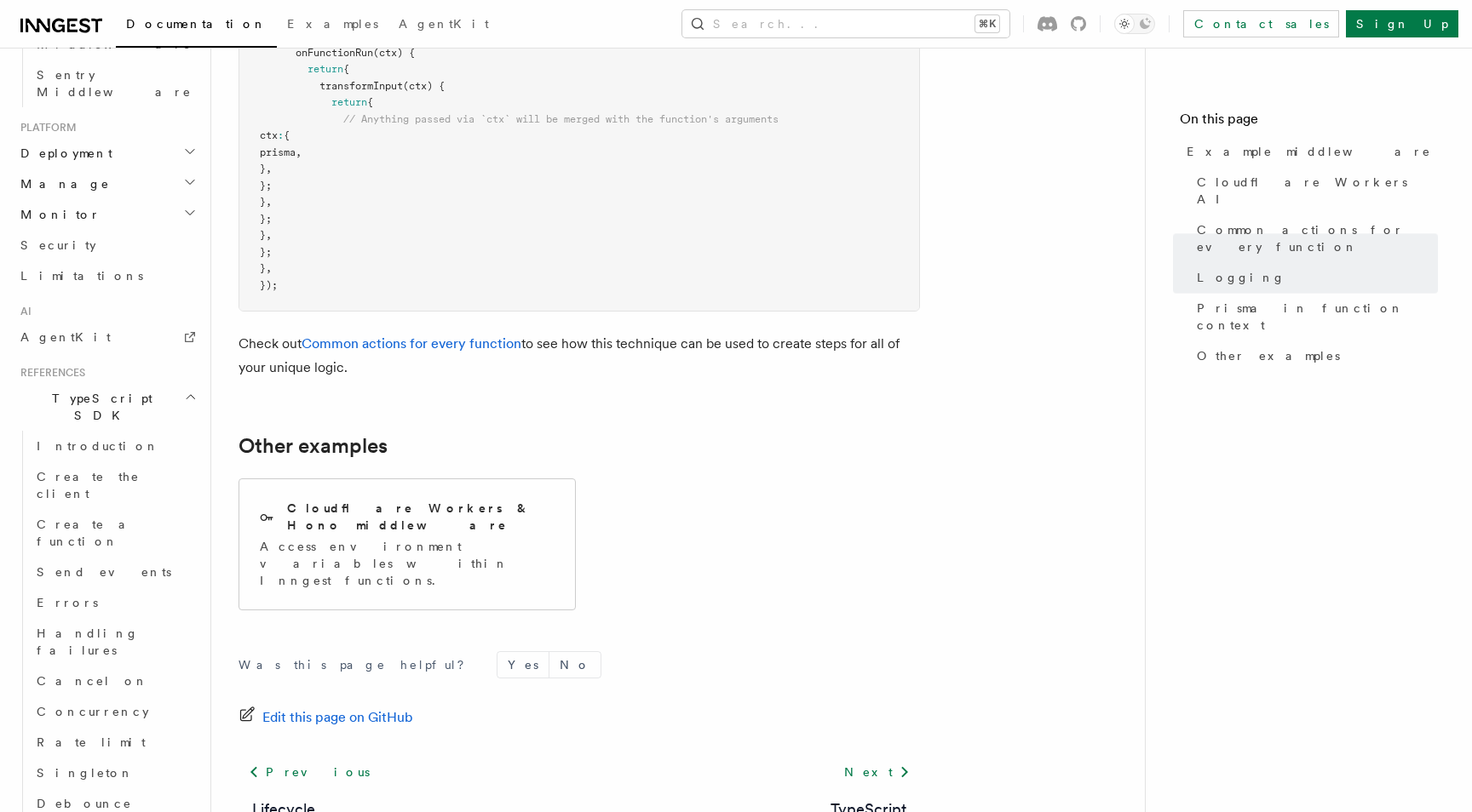
scroll to position [5211, 0]
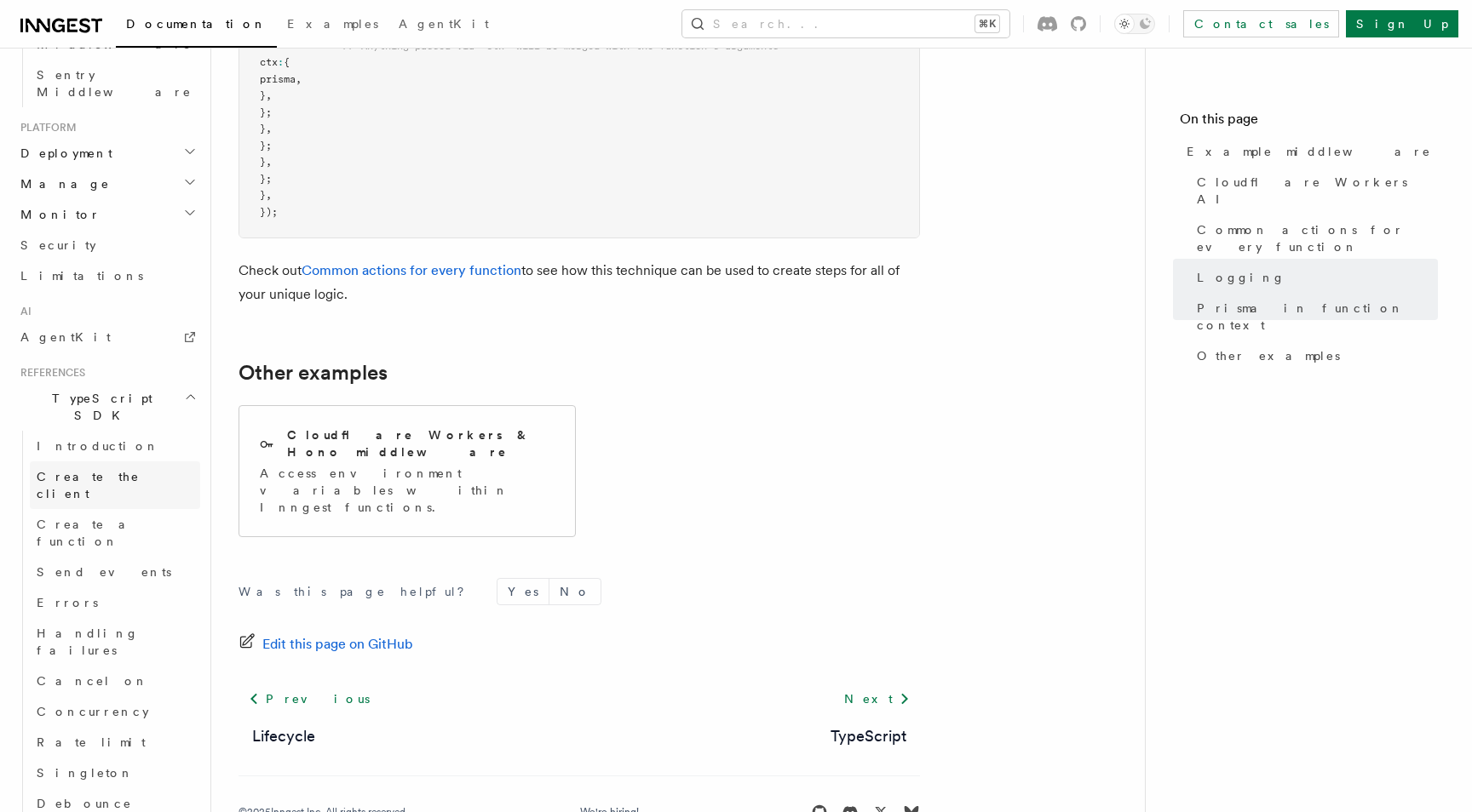
click at [130, 461] on link "Create the client" at bounding box center [115, 485] width 170 height 48
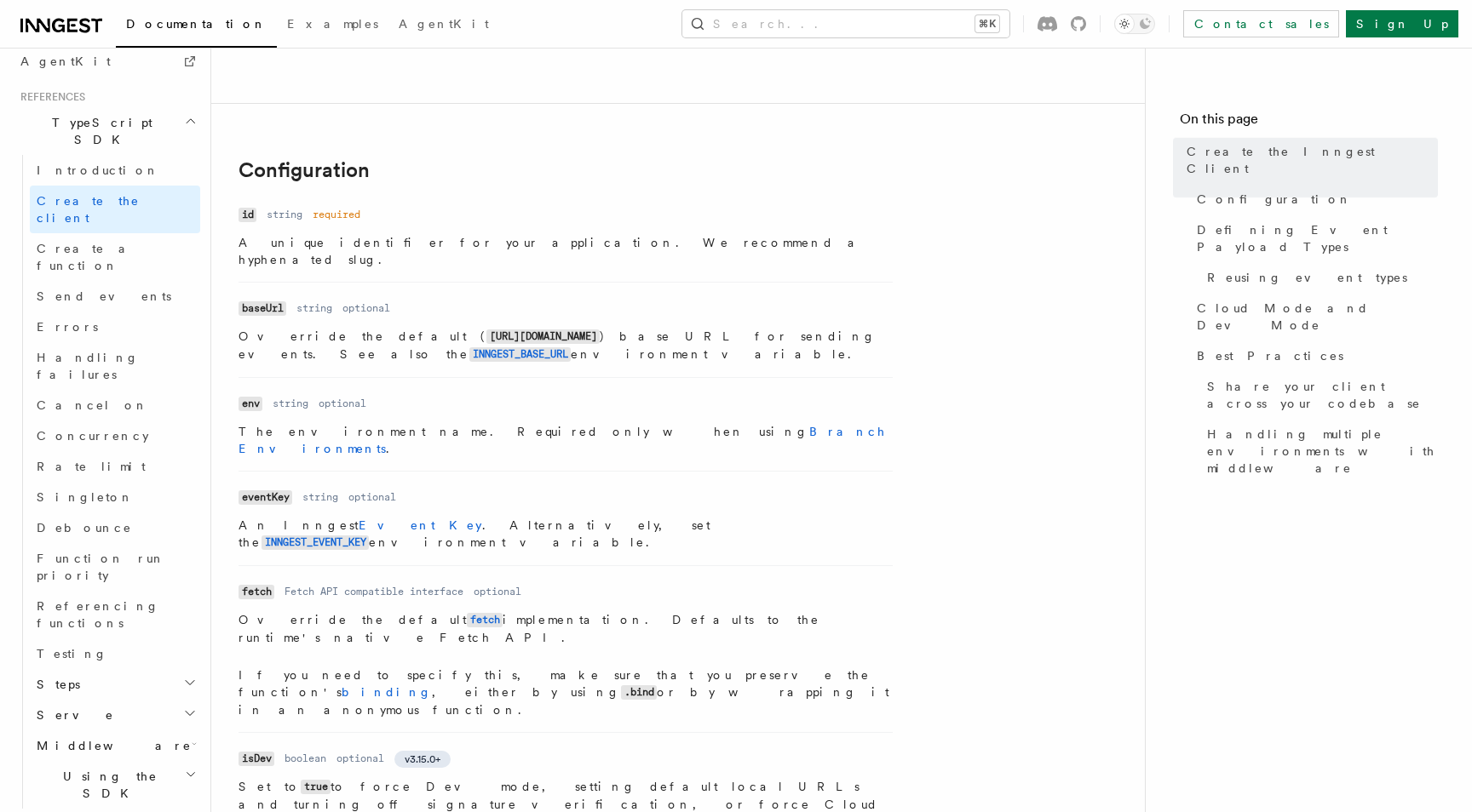
scroll to position [567, 0]
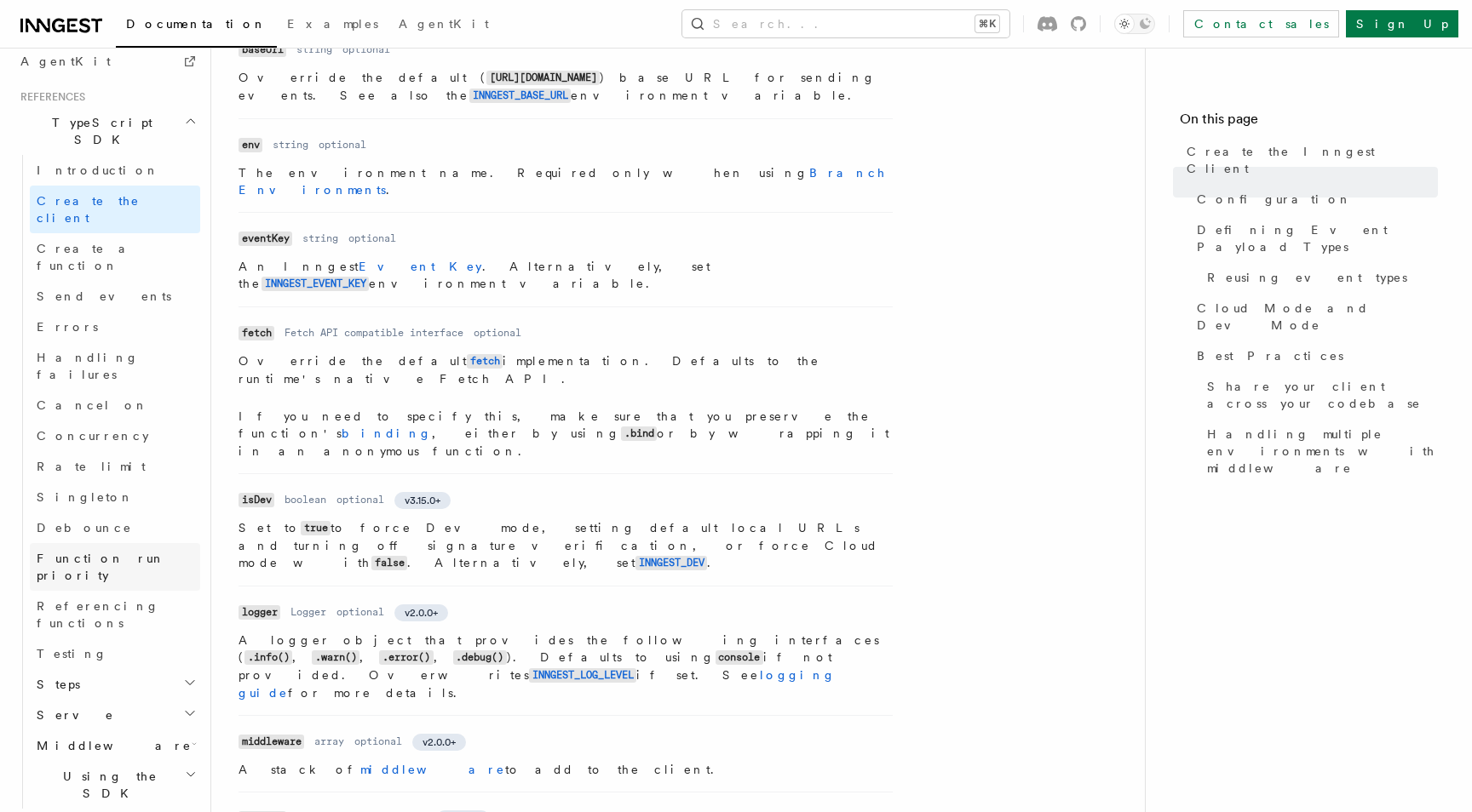
click at [124, 552] on span "Function run priority" at bounding box center [100, 567] width 129 height 30
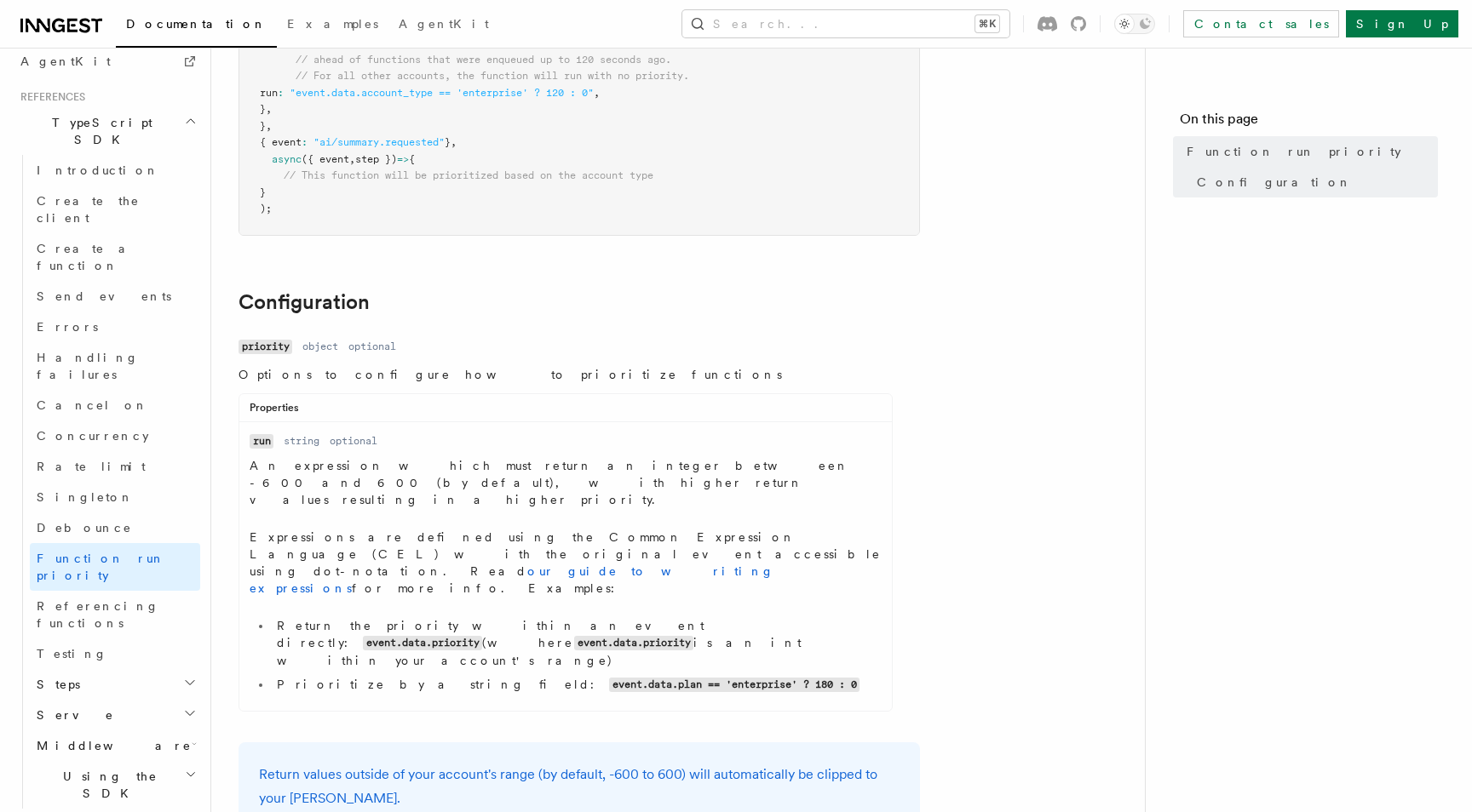
scroll to position [627, 0]
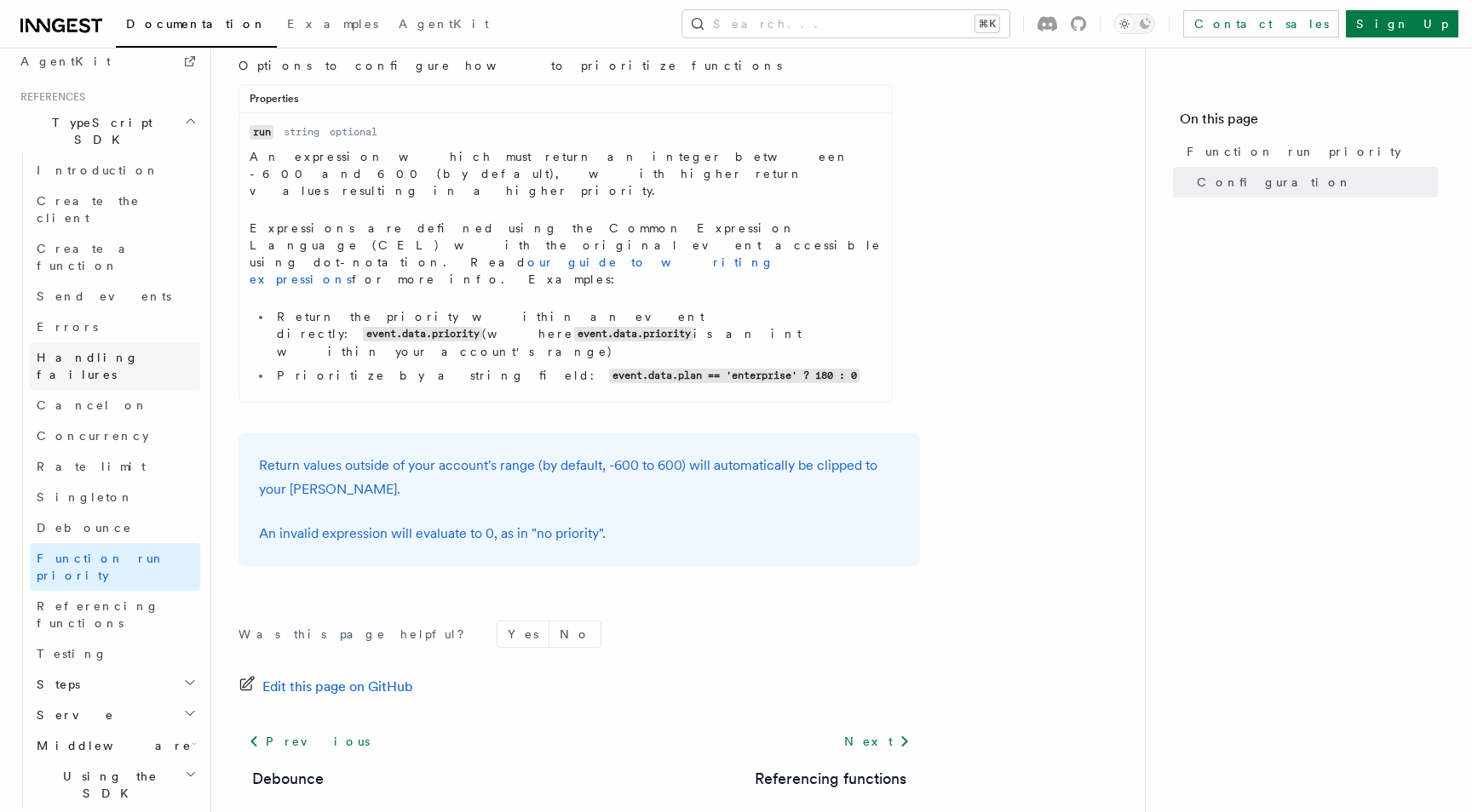
click at [110, 351] on span "Handling failures" at bounding box center [87, 365] width 102 height 30
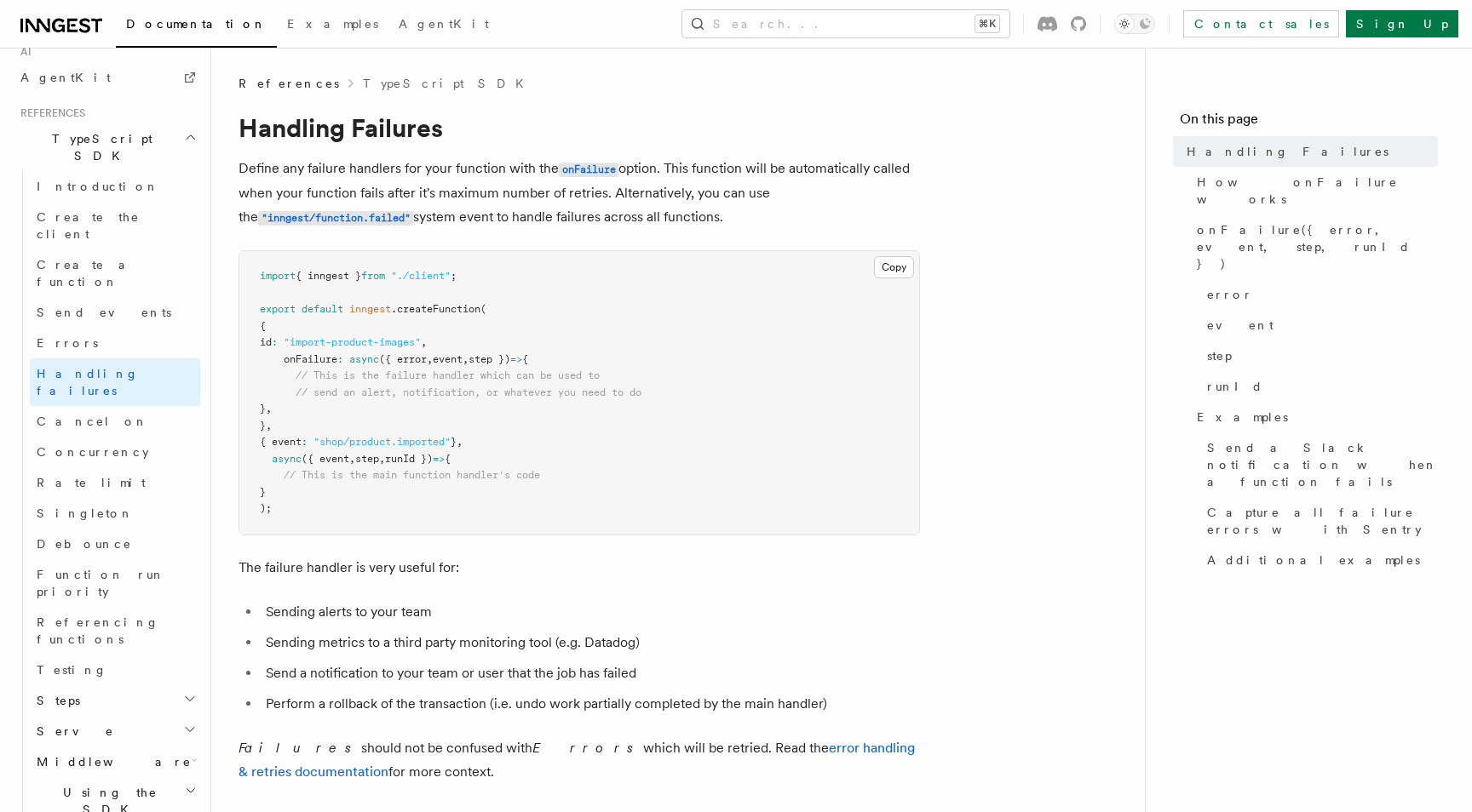
scroll to position [1120, 0]
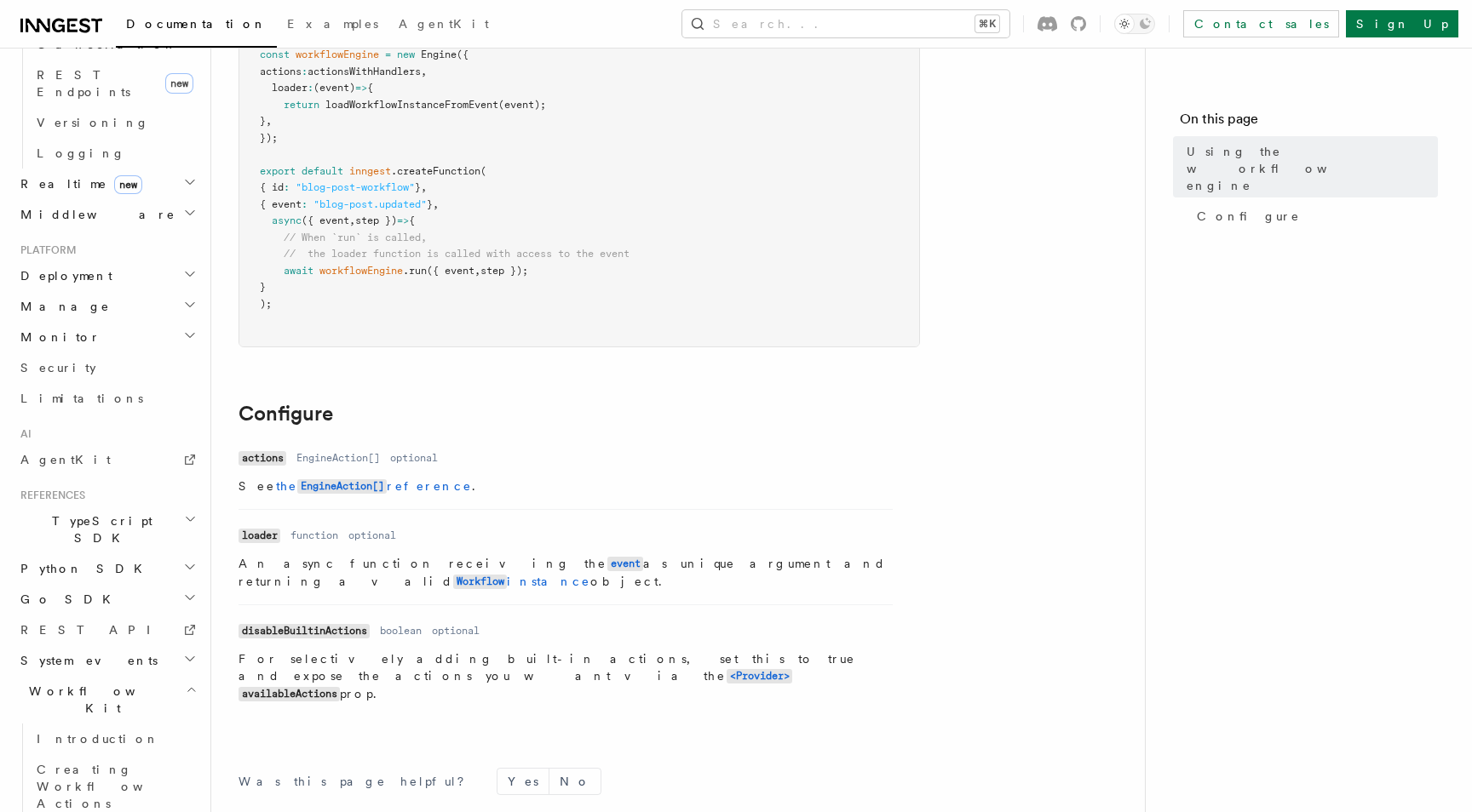
scroll to position [512, 0]
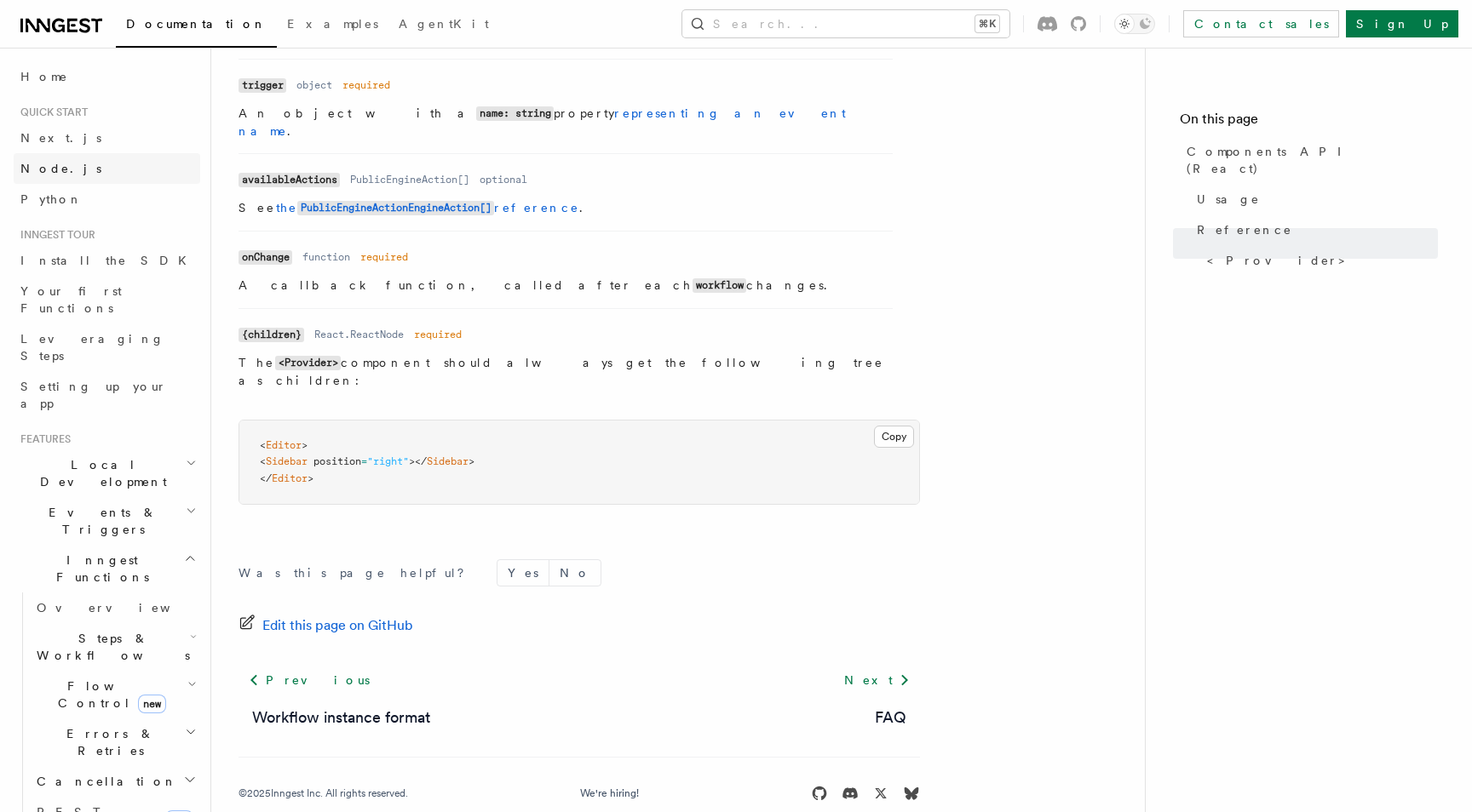
click at [55, 157] on link "Node.js" at bounding box center [107, 168] width 187 height 30
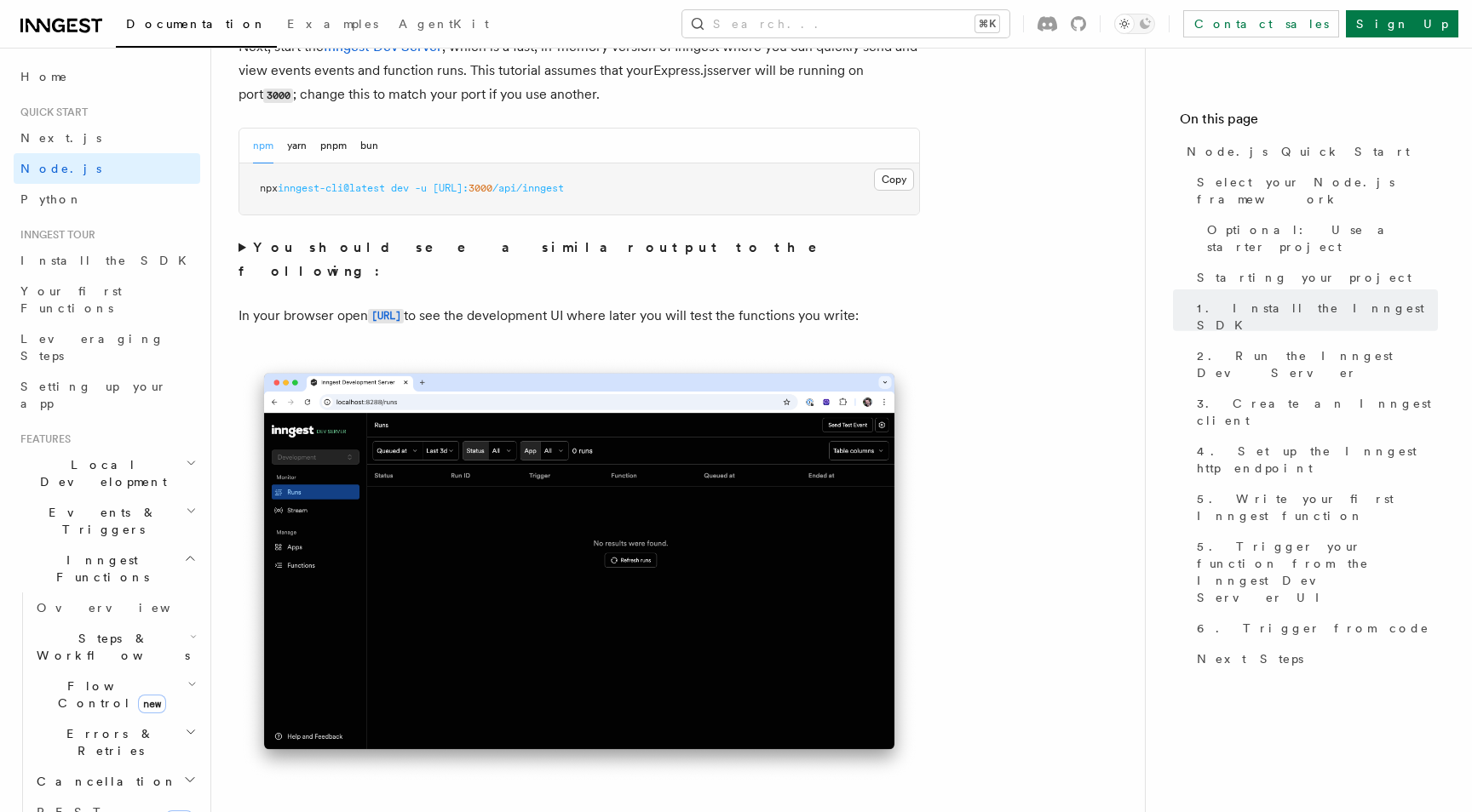
scroll to position [1396, 0]
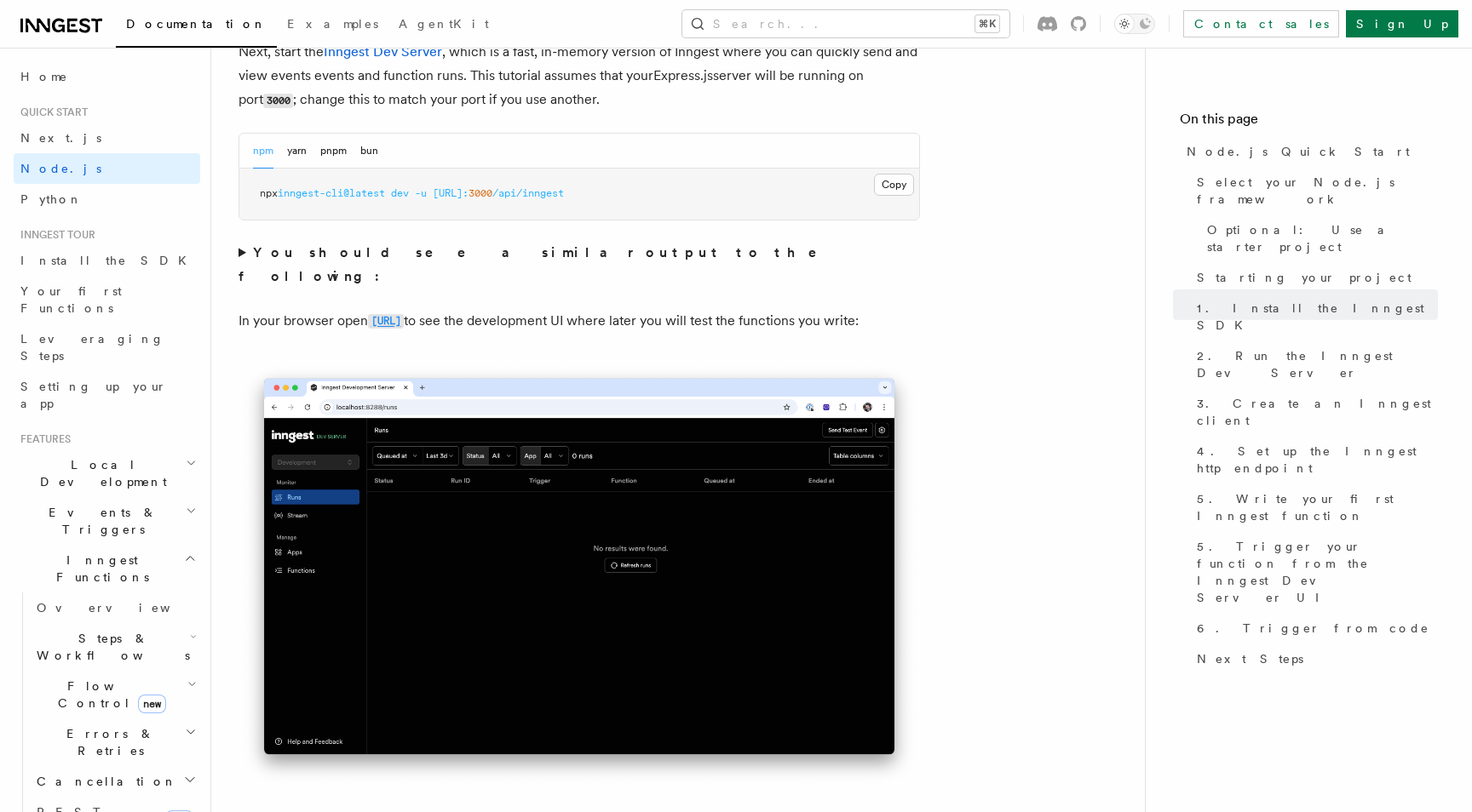
click at [404, 314] on code "[URL]" at bounding box center [386, 321] width 35 height 15
click at [312, 192] on span "inngest-cli@latest" at bounding box center [331, 193] width 107 height 12
drag, startPoint x: 309, startPoint y: 193, endPoint x: 317, endPoint y: 210, distance: 18.8
click at [309, 193] on span "inngest-cli@latest" at bounding box center [331, 193] width 107 height 12
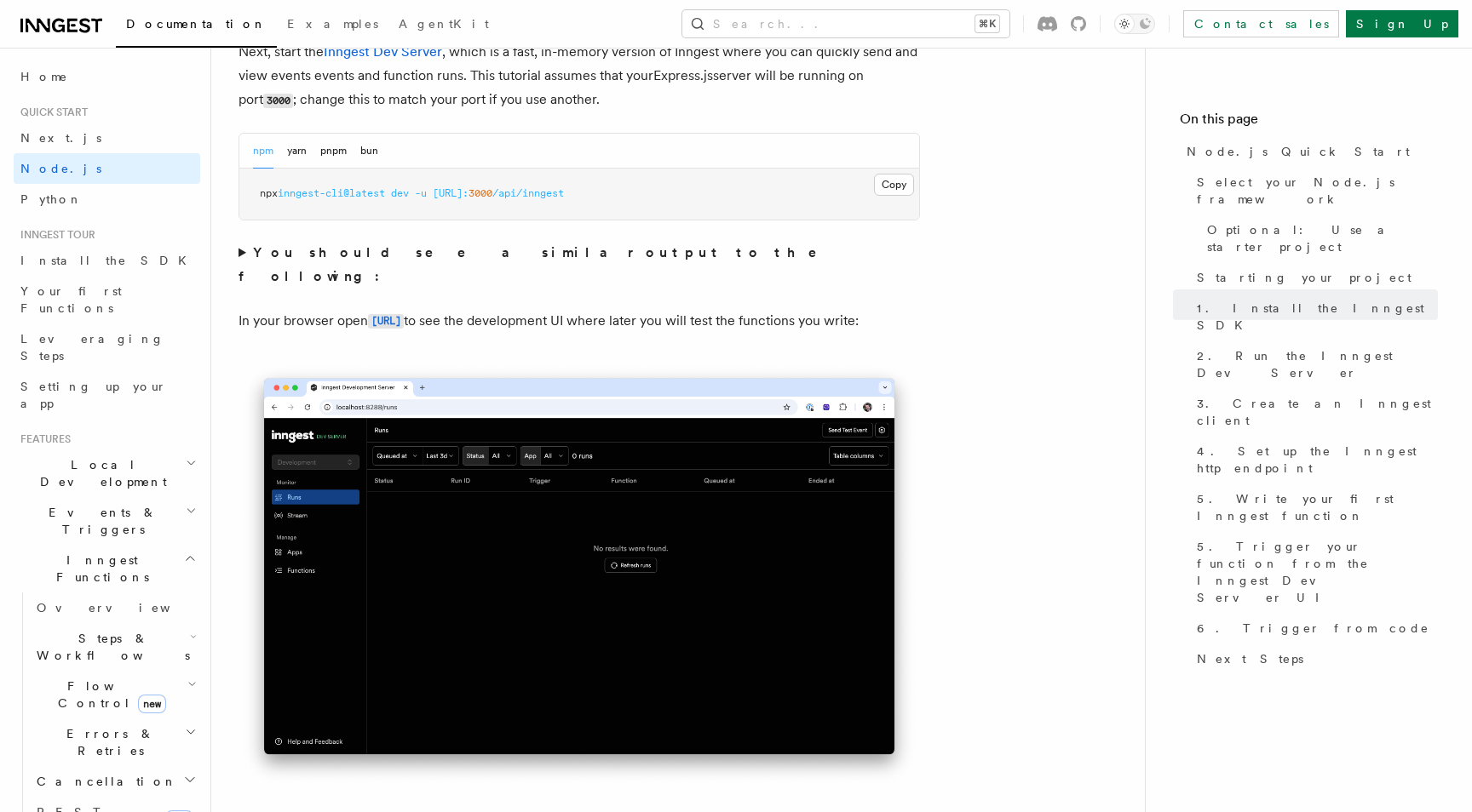
click at [309, 193] on span "inngest-cli@latest" at bounding box center [331, 193] width 107 height 12
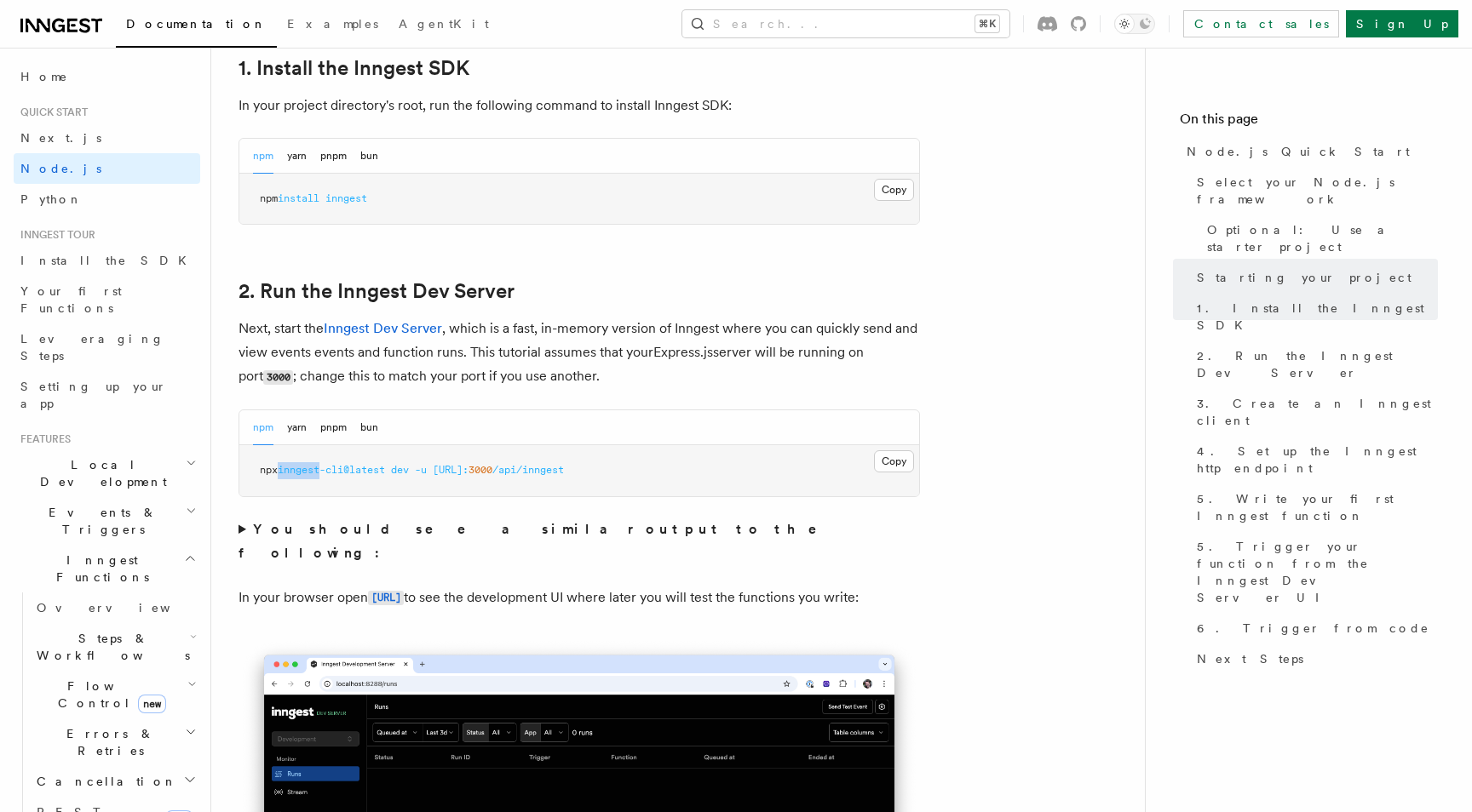
scroll to position [997, 0]
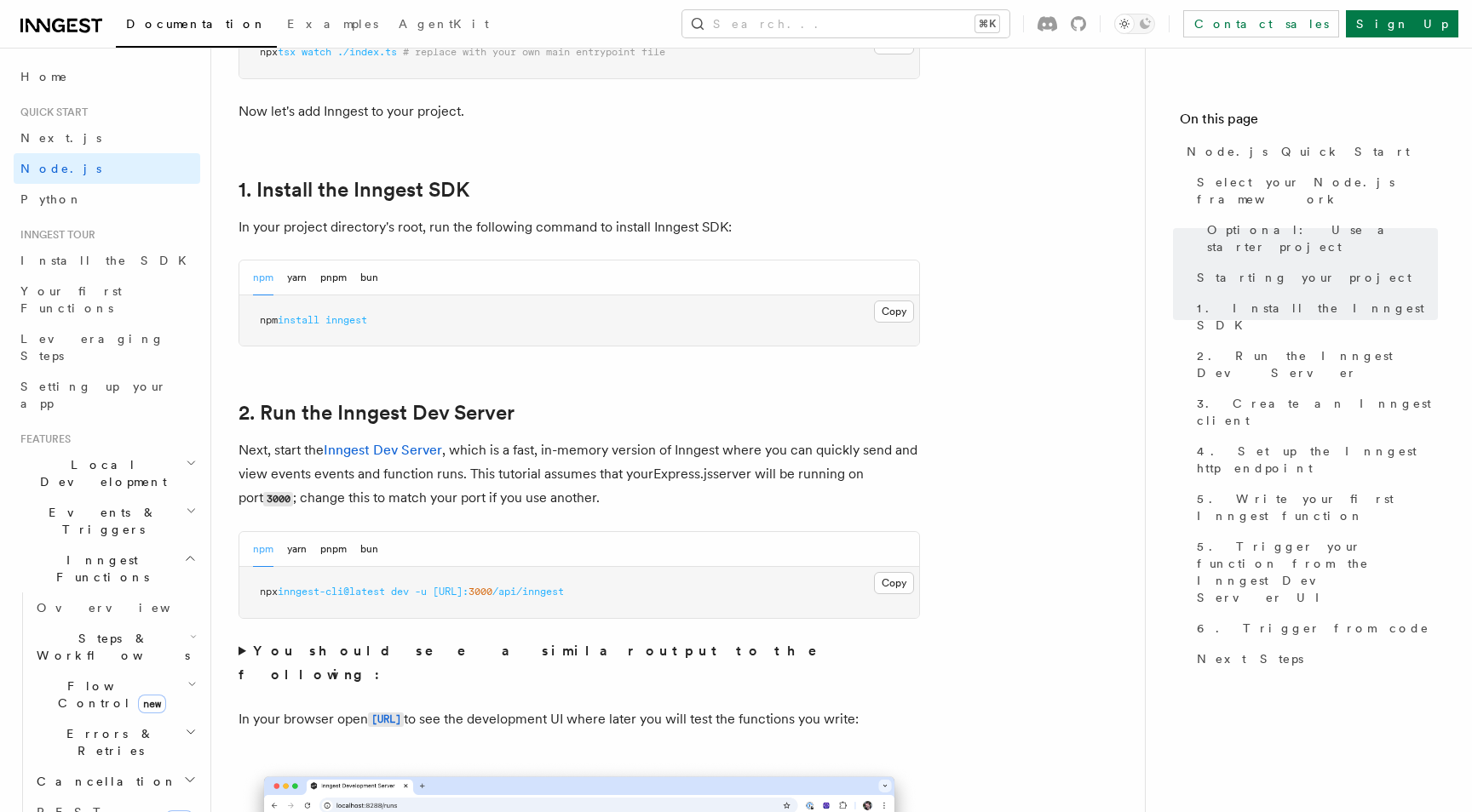
click at [350, 318] on span "inngest" at bounding box center [347, 320] width 41 height 12
copy span "inngest"
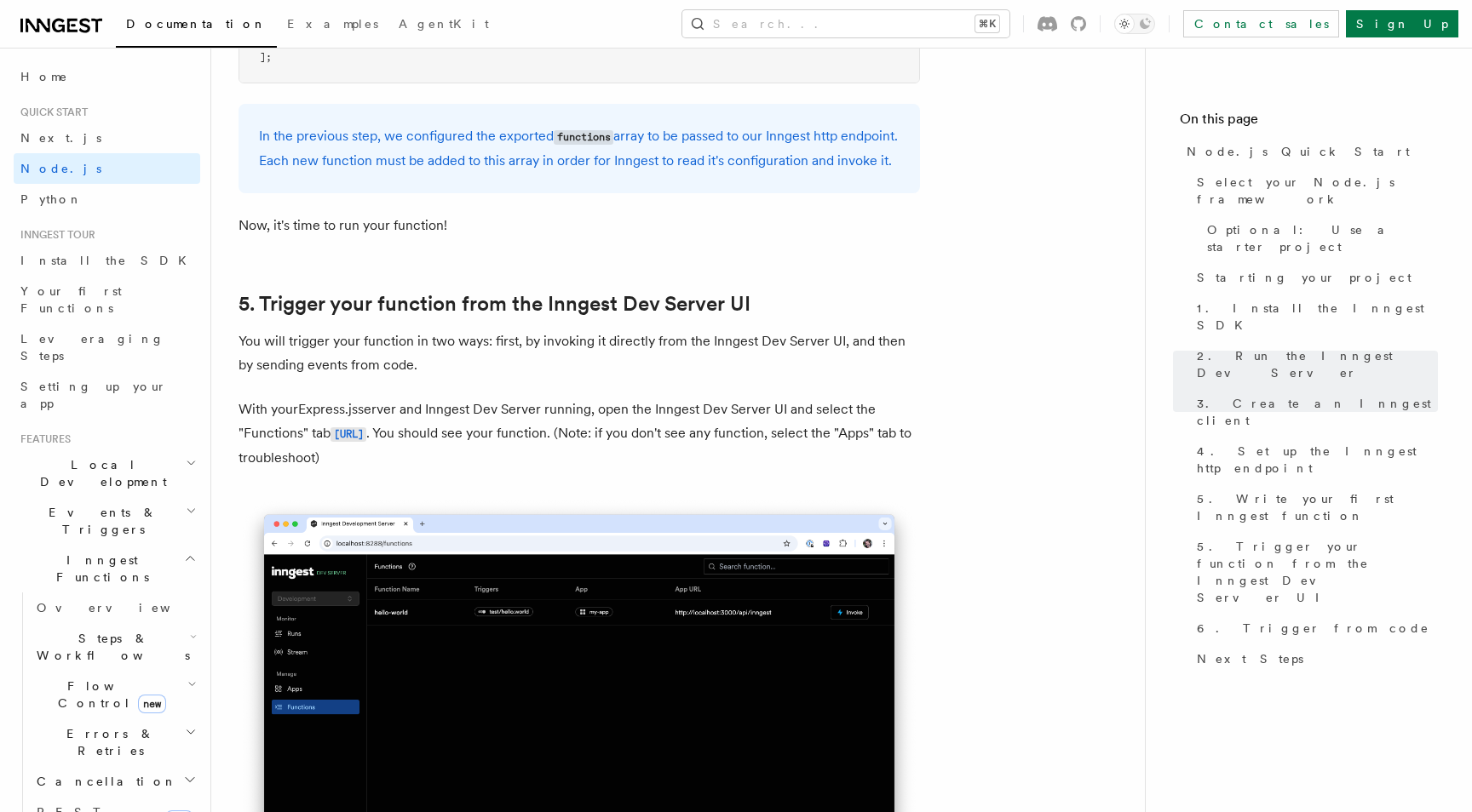
scroll to position [3964, 0]
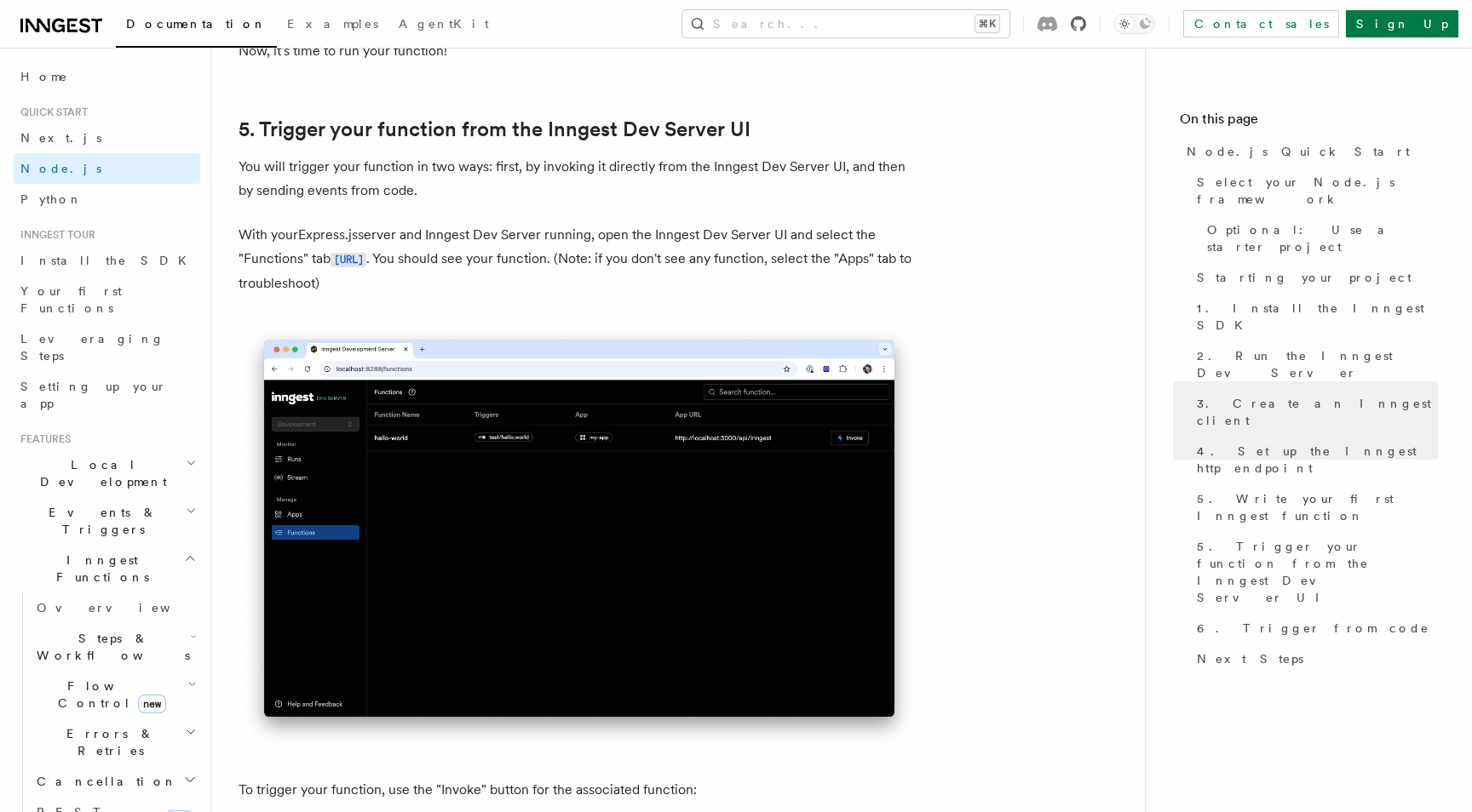
click at [1086, 16] on icon at bounding box center [1079, 24] width 16 height 16
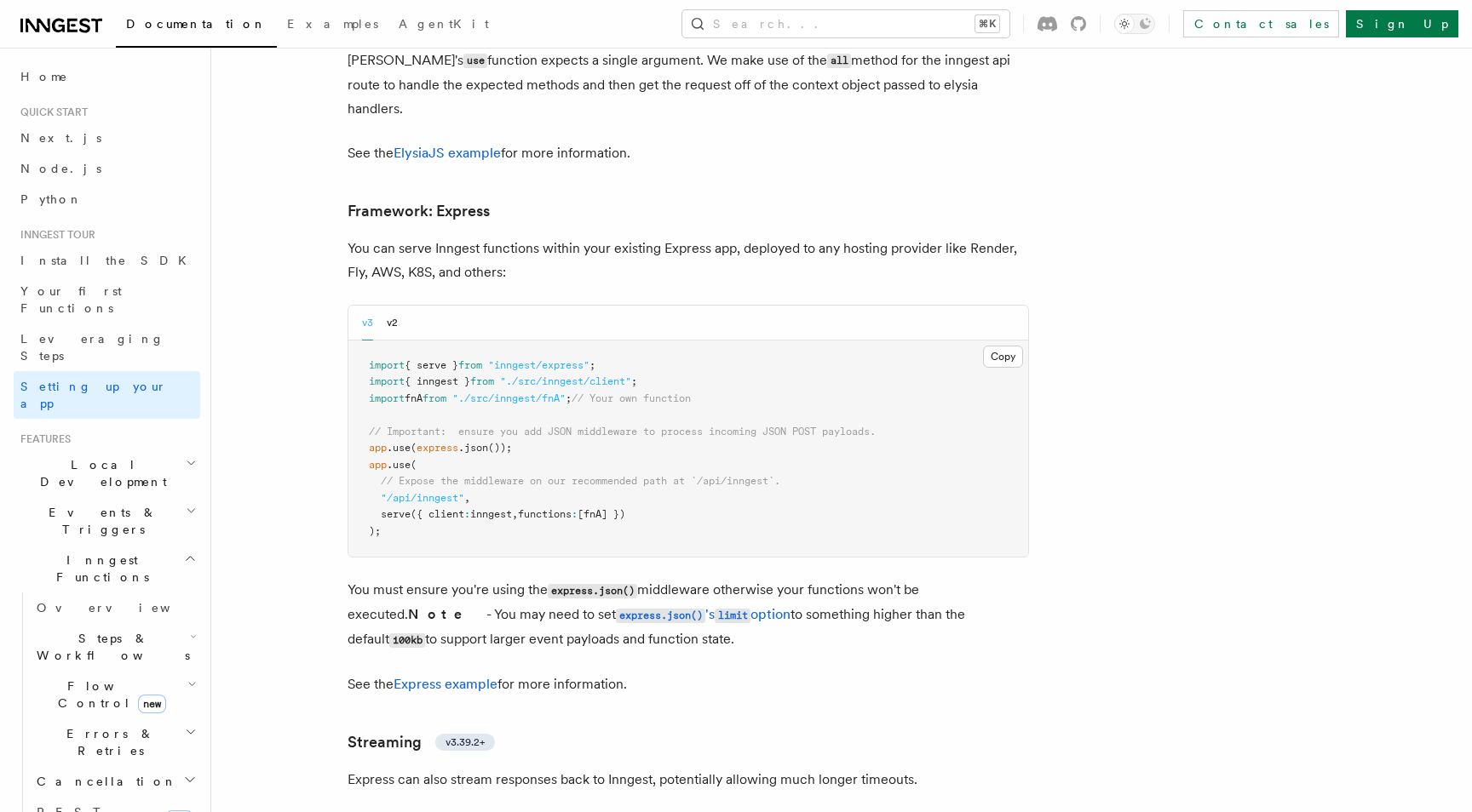
scroll to position [4990, 0]
